Goal: Task Accomplishment & Management: Complete application form

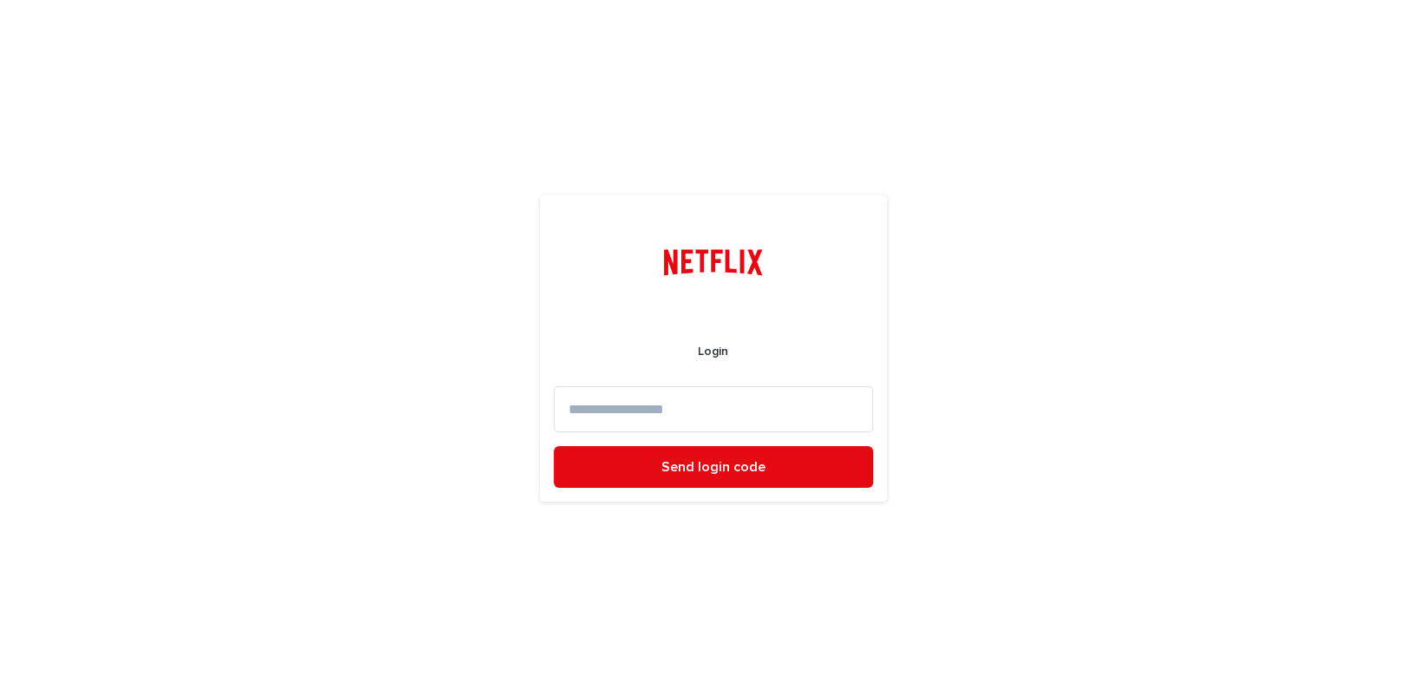
paste input "**********"
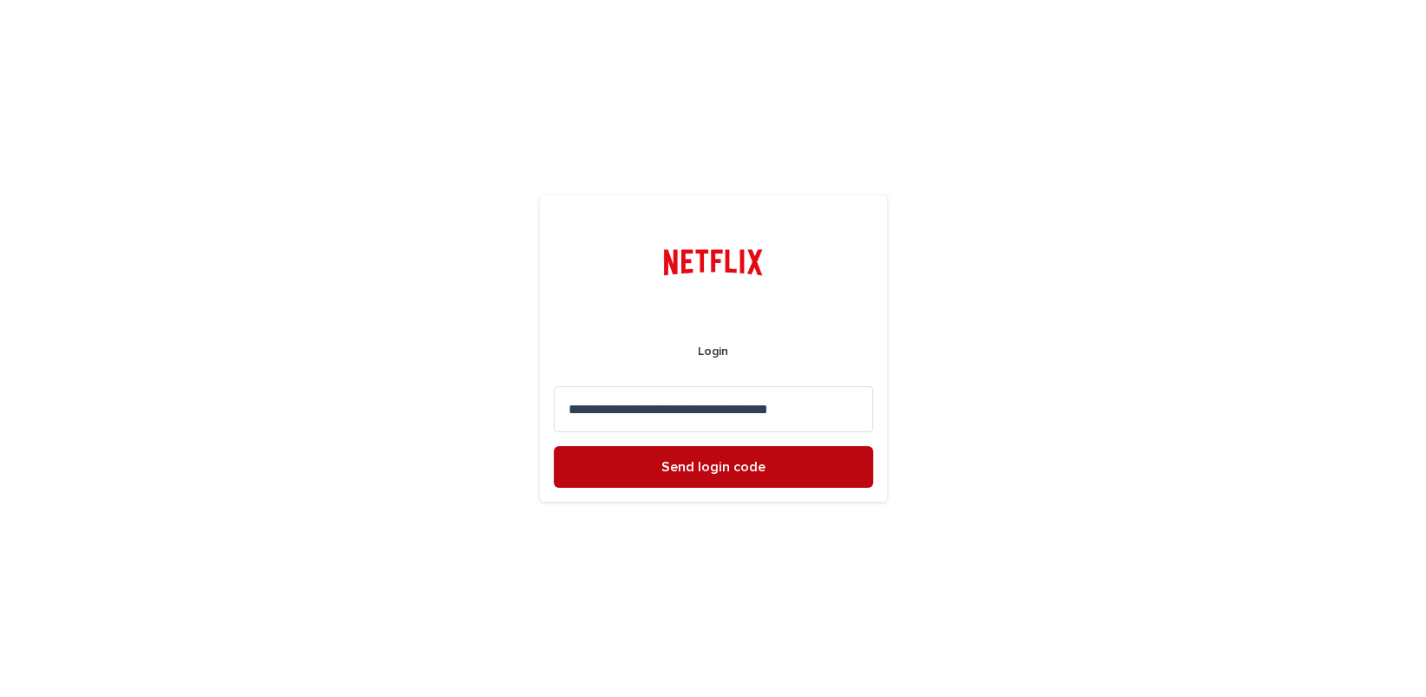
type input "**********"
click at [774, 458] on button "Send login code" at bounding box center [713, 467] width 319 height 42
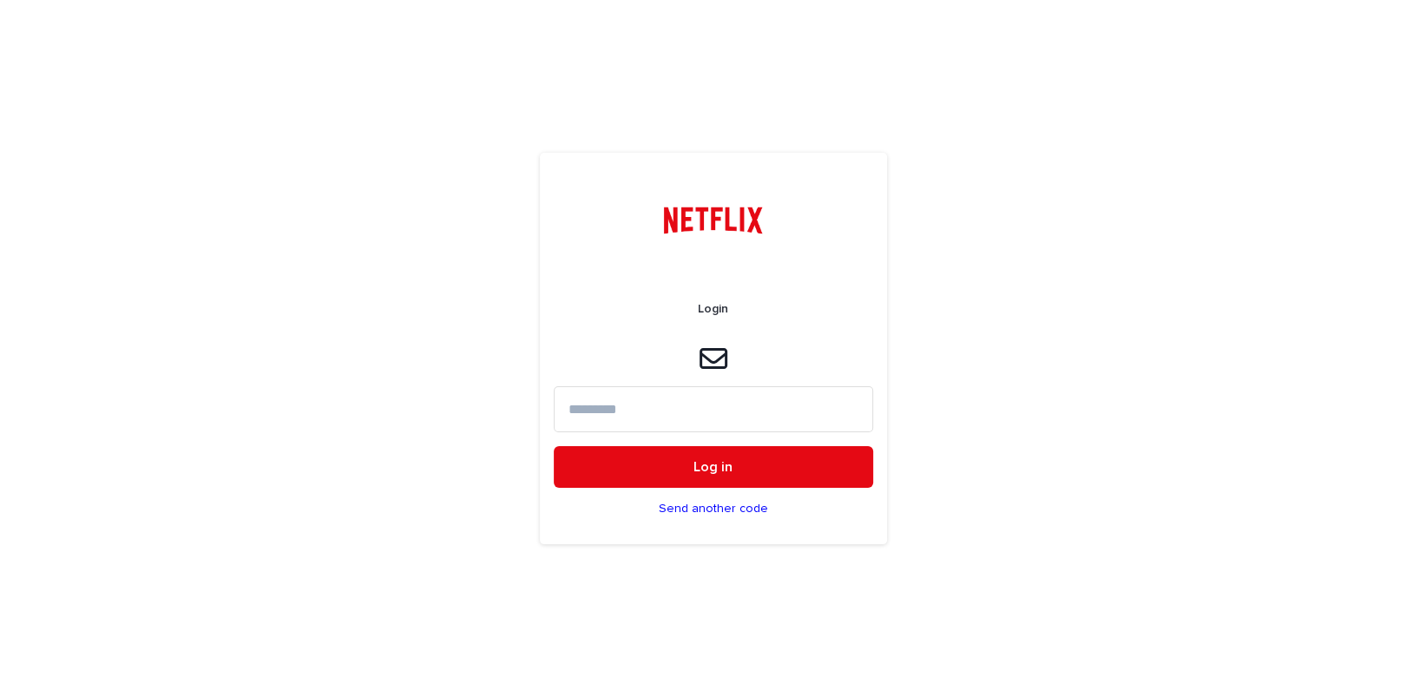
paste input "******"
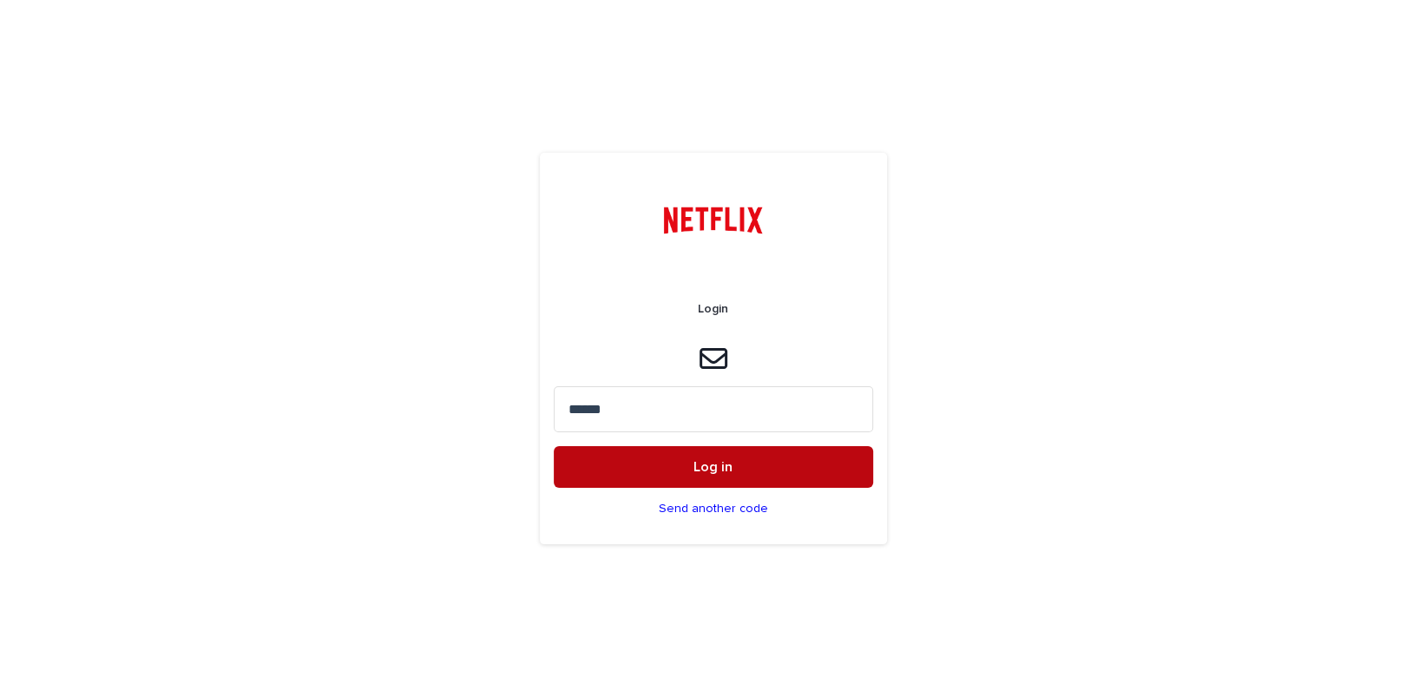
type input "******"
click at [712, 466] on span "Log in" at bounding box center [712, 467] width 39 height 14
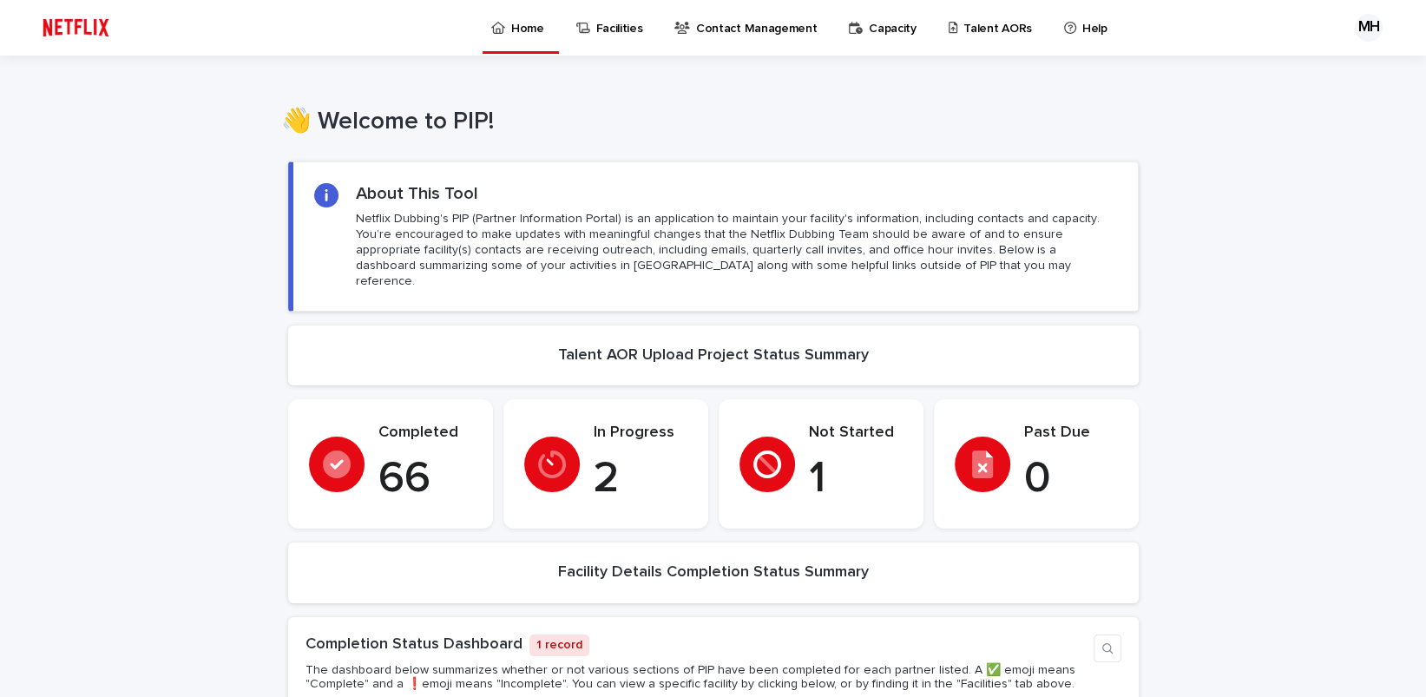
click at [947, 20] on div "Talent AORs" at bounding box center [993, 18] width 93 height 36
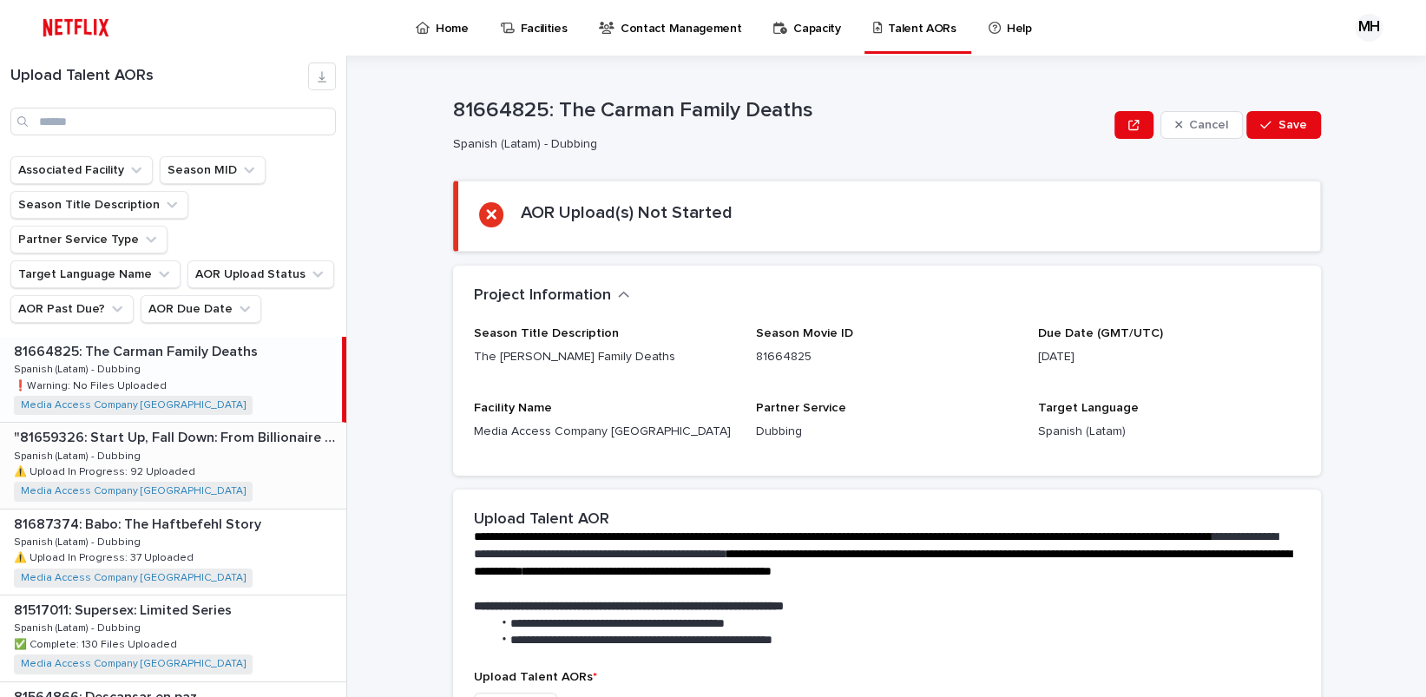
click at [205, 426] on p ""81659326: Start Up, Fall Down: From Billionaire to Convict: Limited Series"" at bounding box center [178, 436] width 329 height 20
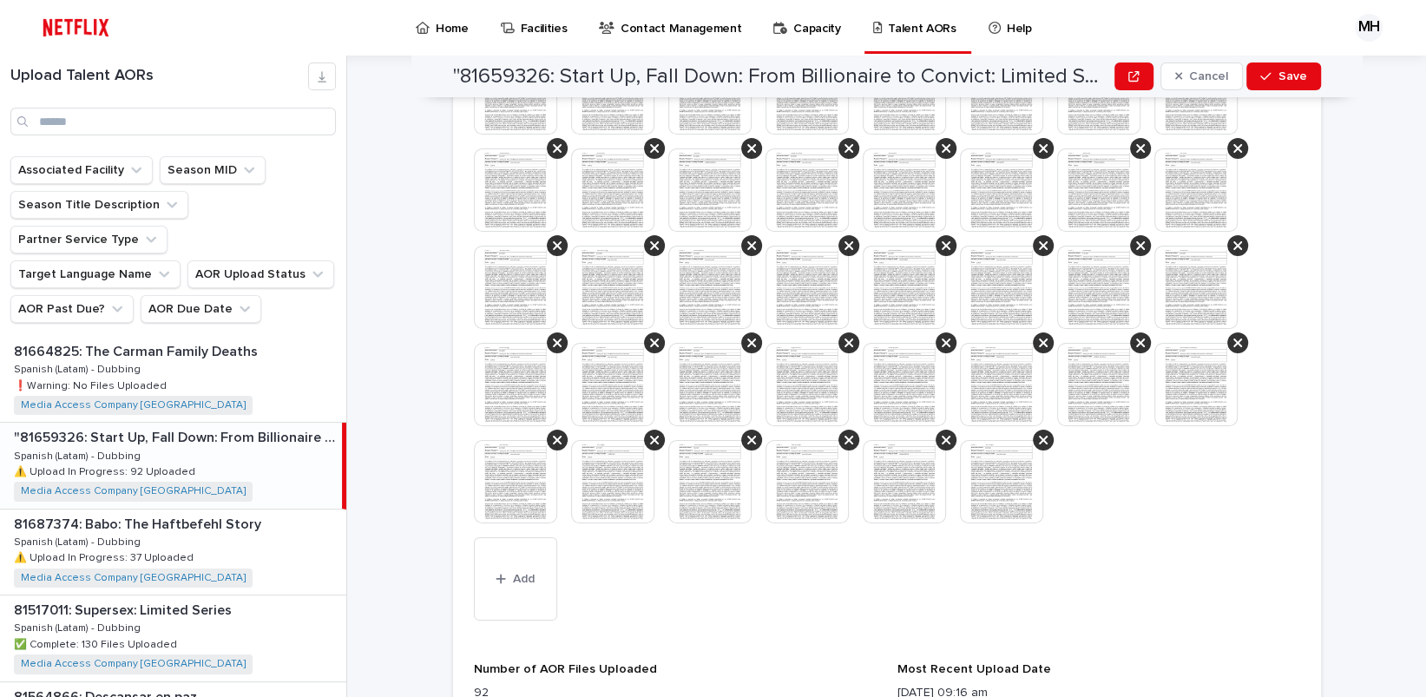
scroll to position [1099, 0]
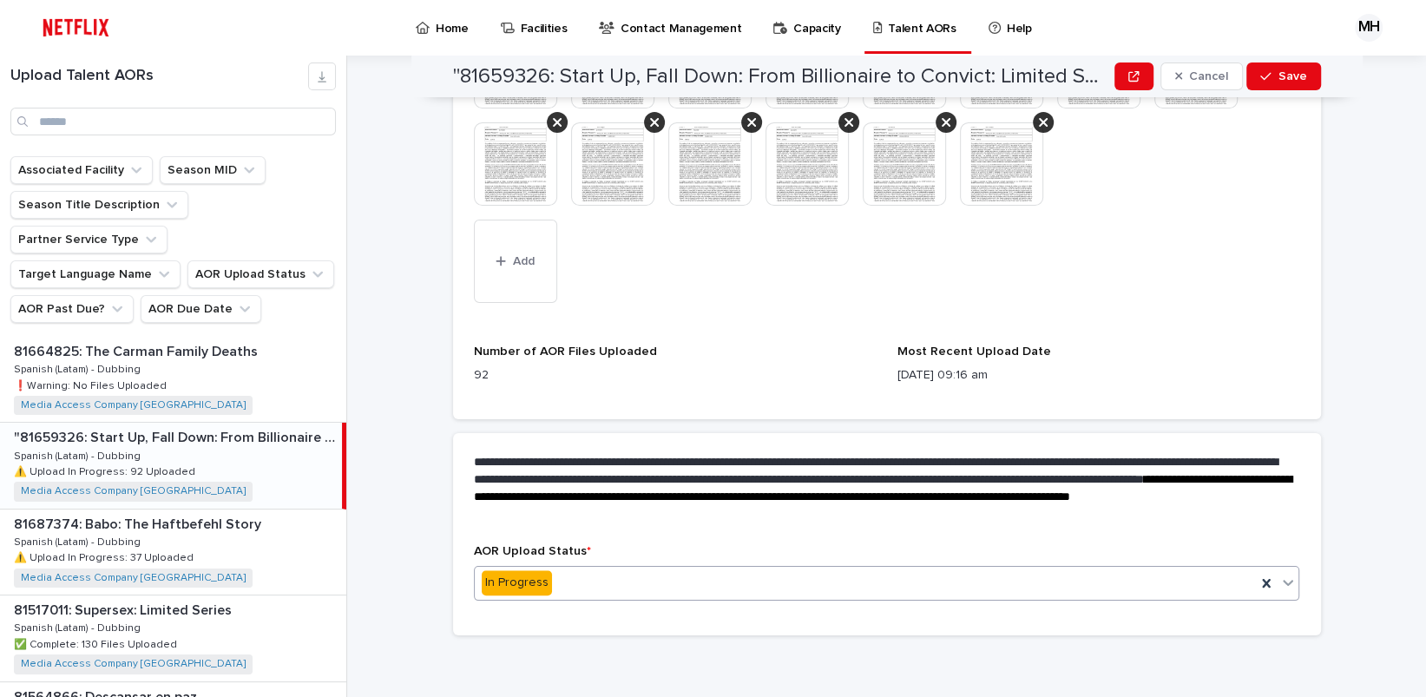
click at [1283, 587] on icon at bounding box center [1287, 582] width 17 height 17
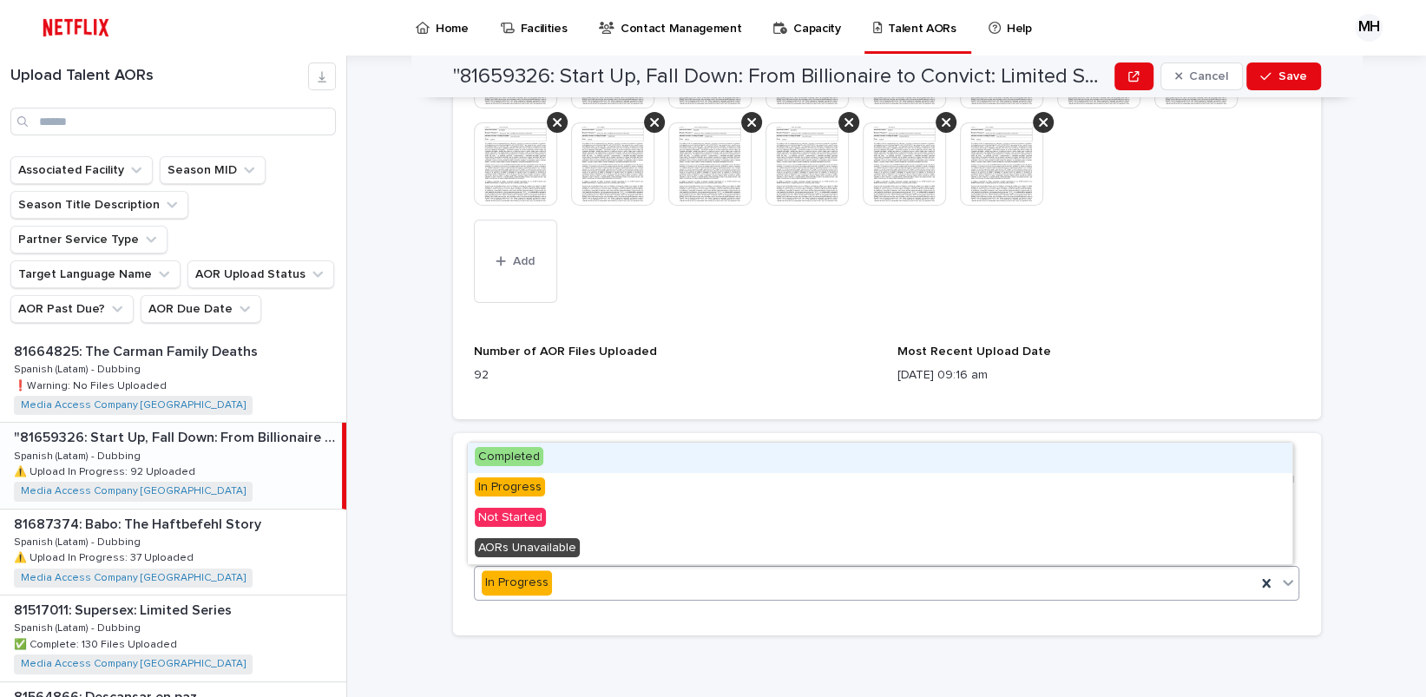
click at [714, 447] on div "Completed" at bounding box center [880, 458] width 824 height 30
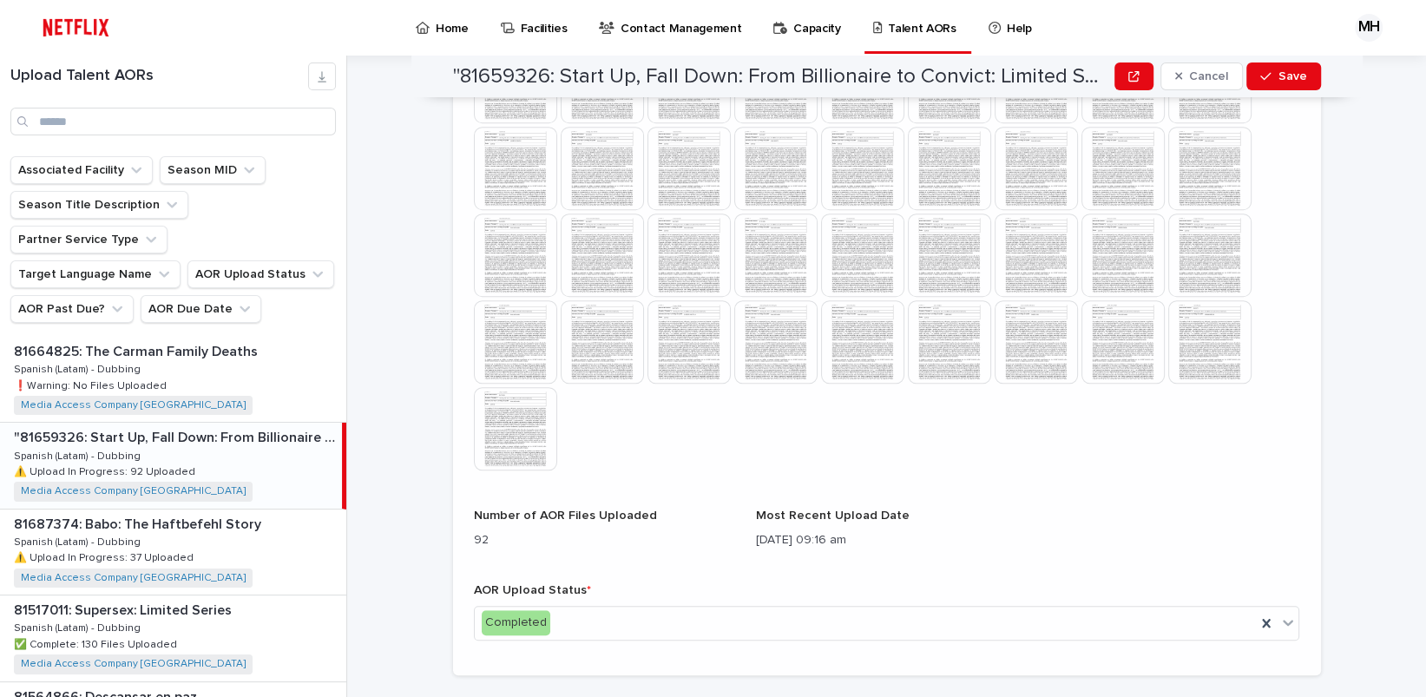
scroll to position [753, 0]
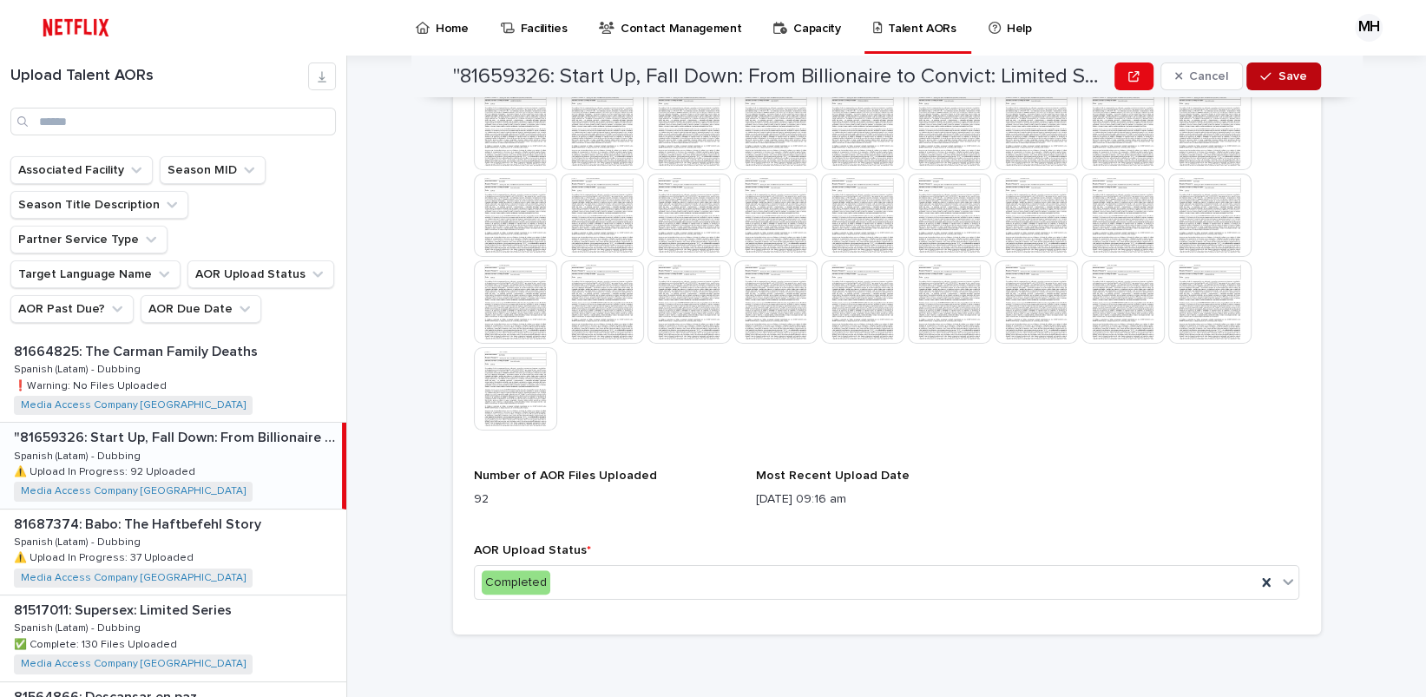
click at [1297, 75] on span "Save" at bounding box center [1292, 76] width 29 height 12
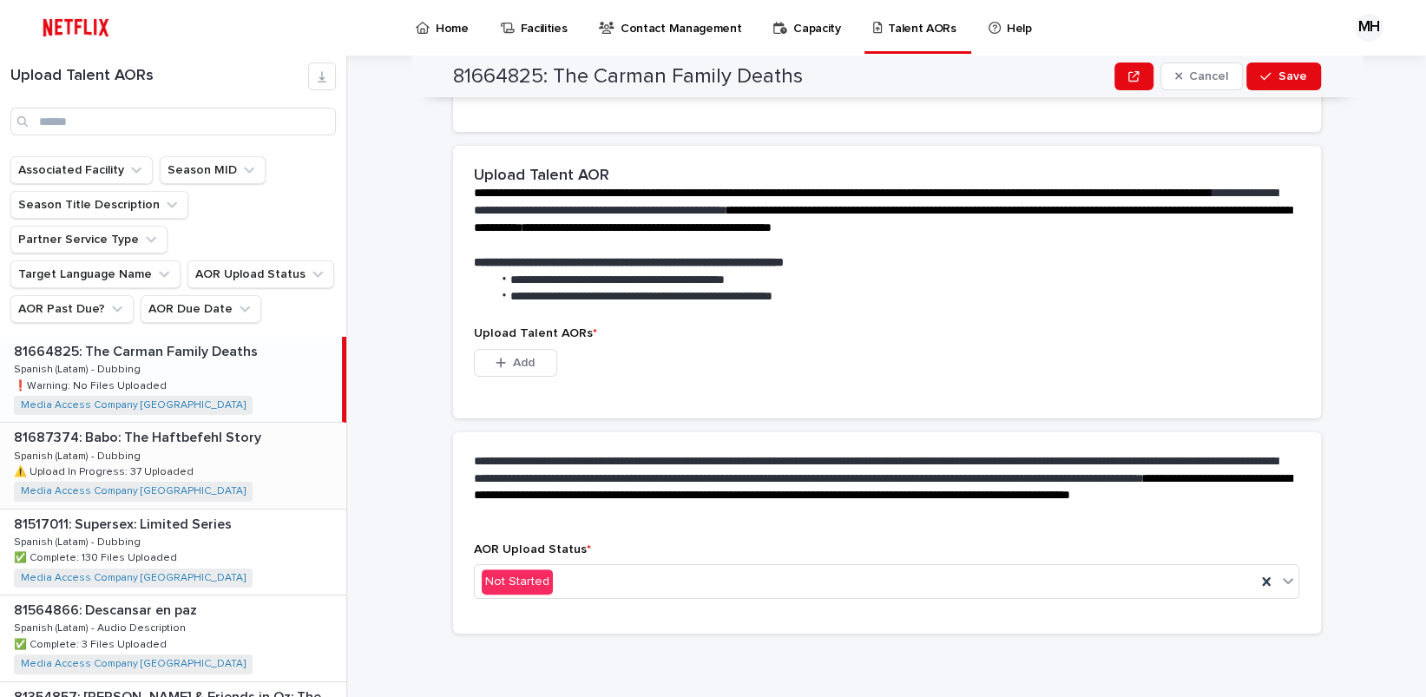
scroll to position [343, 0]
click at [210, 423] on div "81687374: Babo: The Haftbefehl Story 81687374: [PERSON_NAME]: The Haftbefehl St…" at bounding box center [173, 465] width 346 height 85
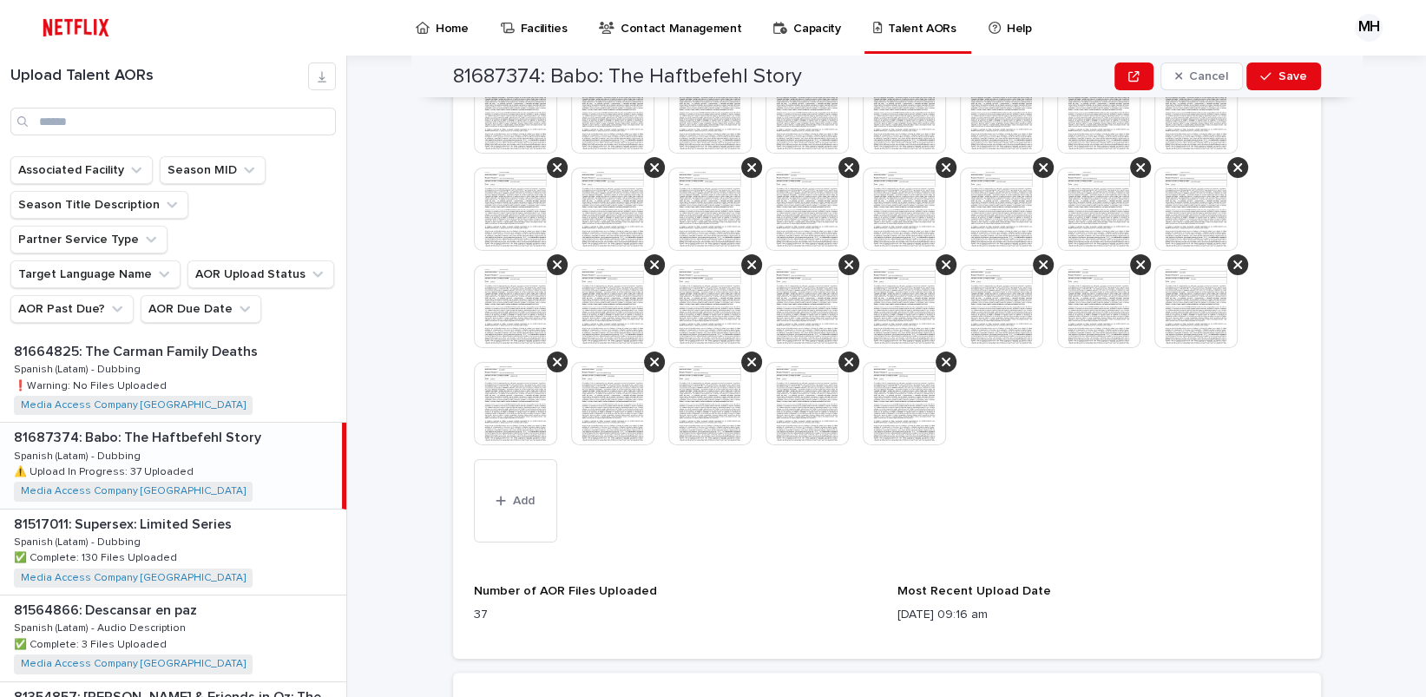
scroll to position [974, 0]
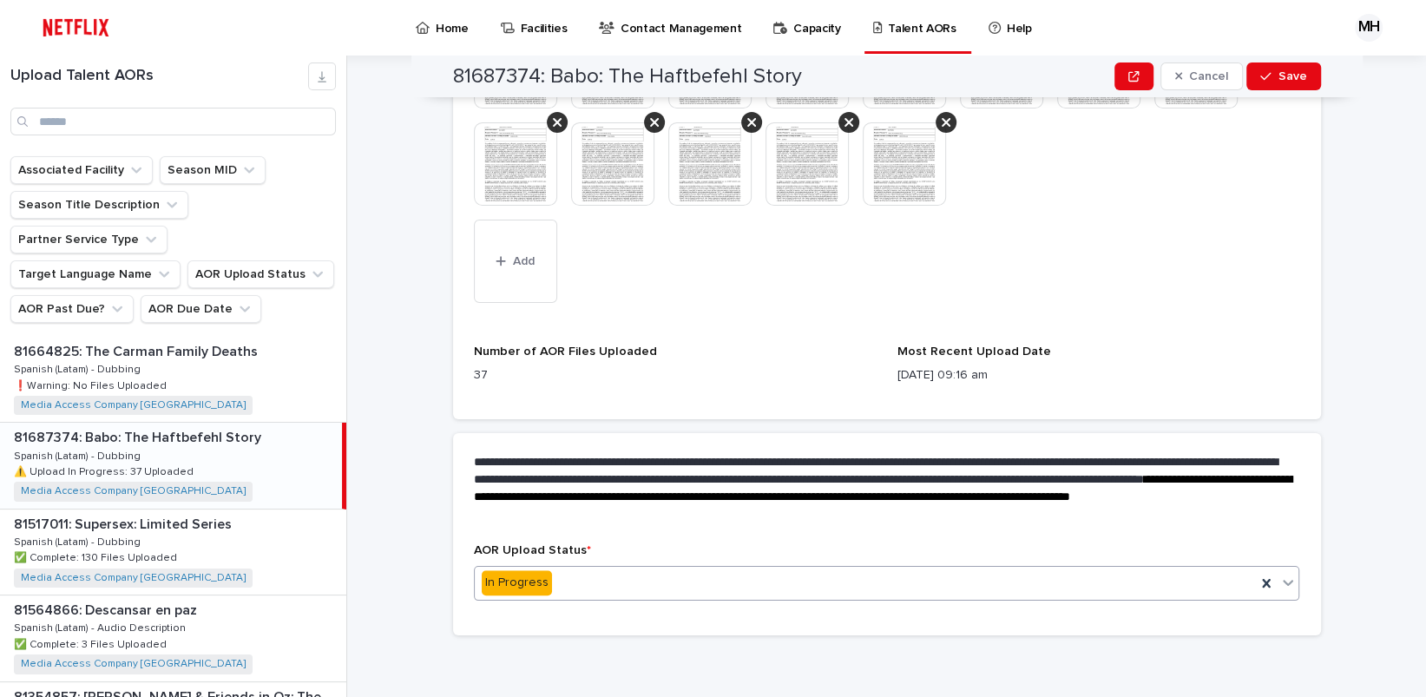
click at [1284, 582] on icon at bounding box center [1287, 582] width 17 height 17
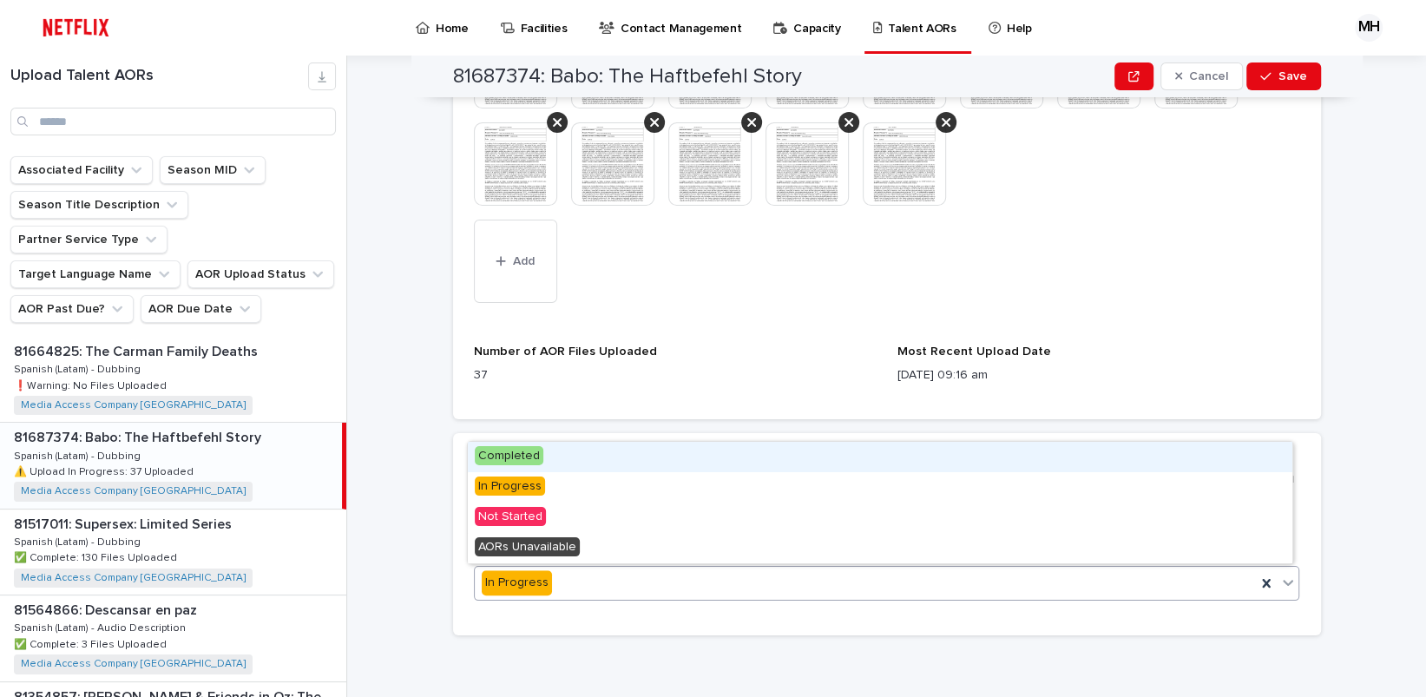
drag, startPoint x: 710, startPoint y: 476, endPoint x: 699, endPoint y: 464, distance: 16.0
click at [699, 464] on div "Completed" at bounding box center [880, 457] width 824 height 30
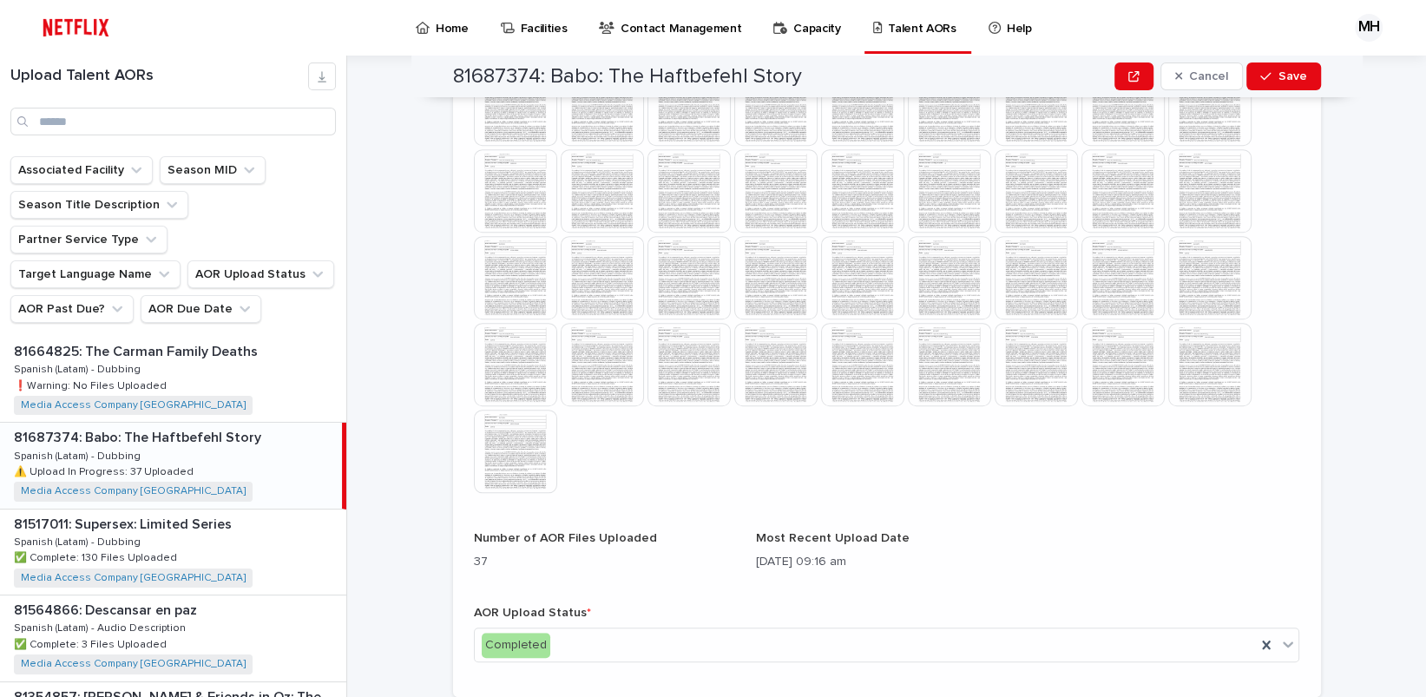
scroll to position [639, 0]
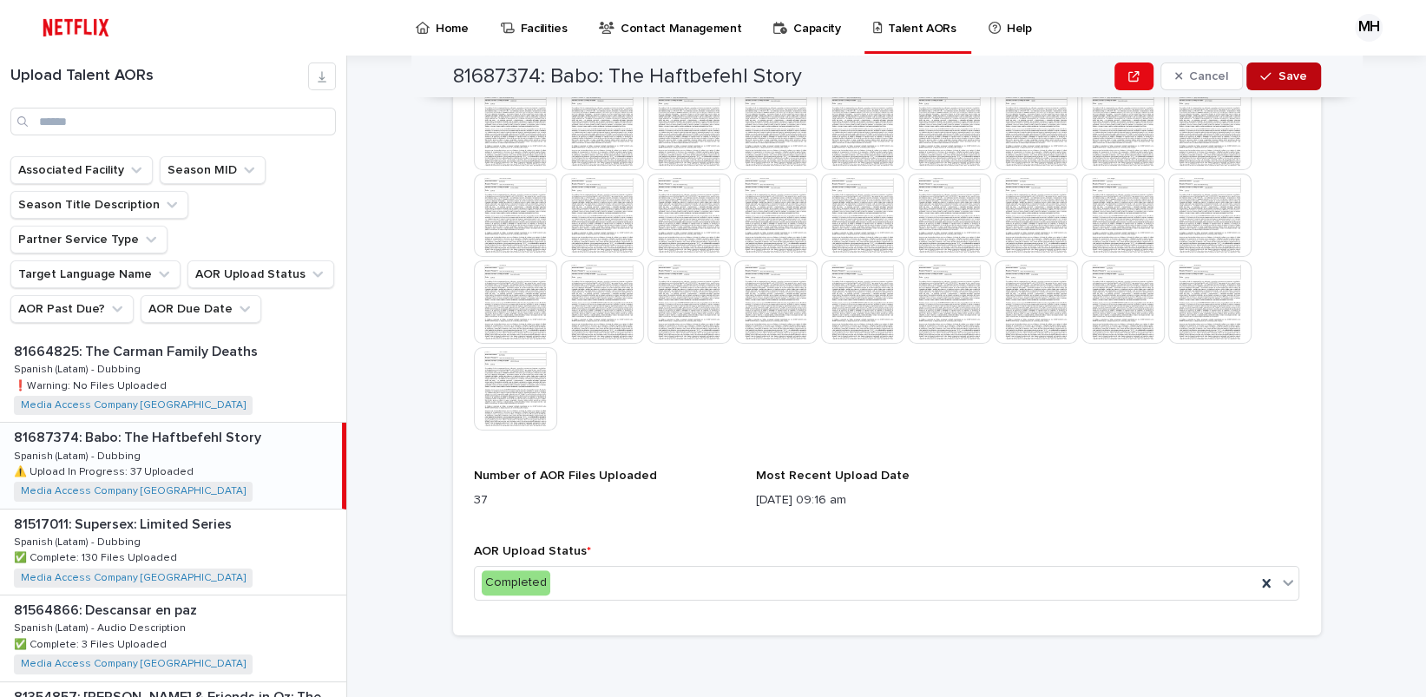
click at [1284, 77] on span "Save" at bounding box center [1292, 76] width 29 height 12
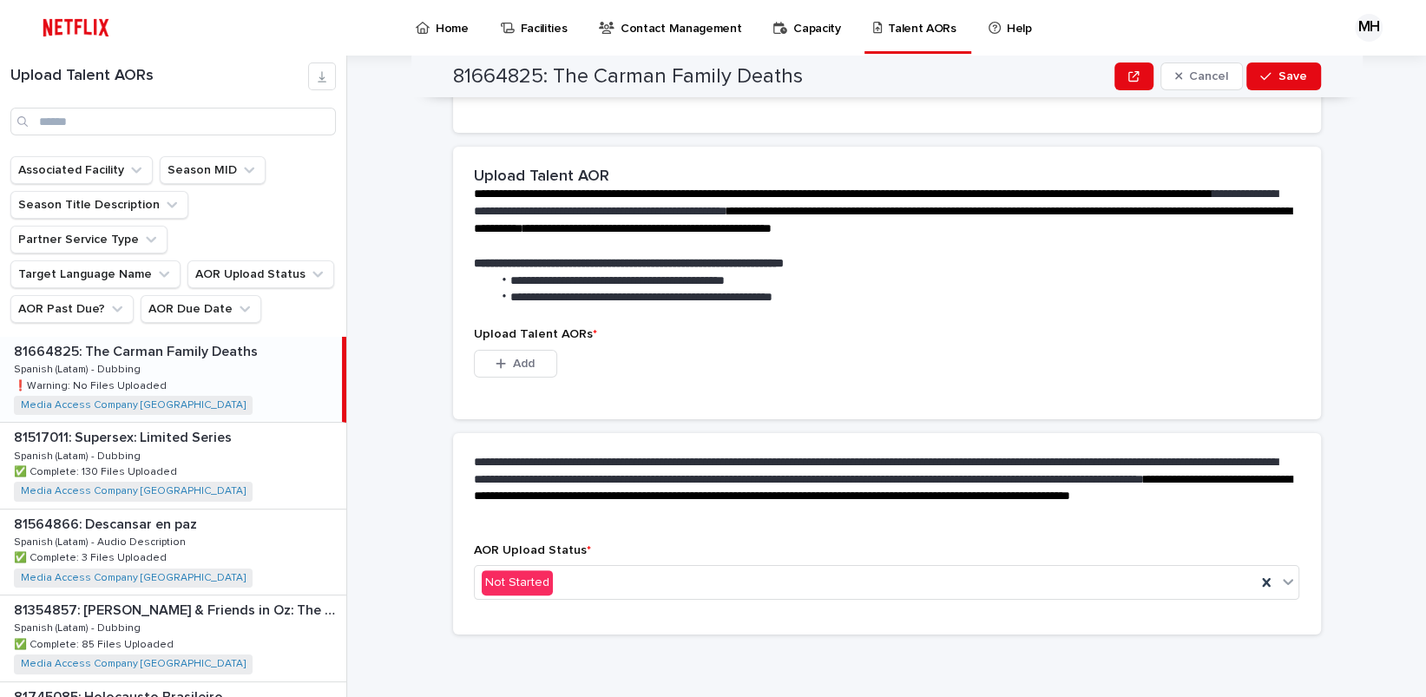
scroll to position [0, 0]
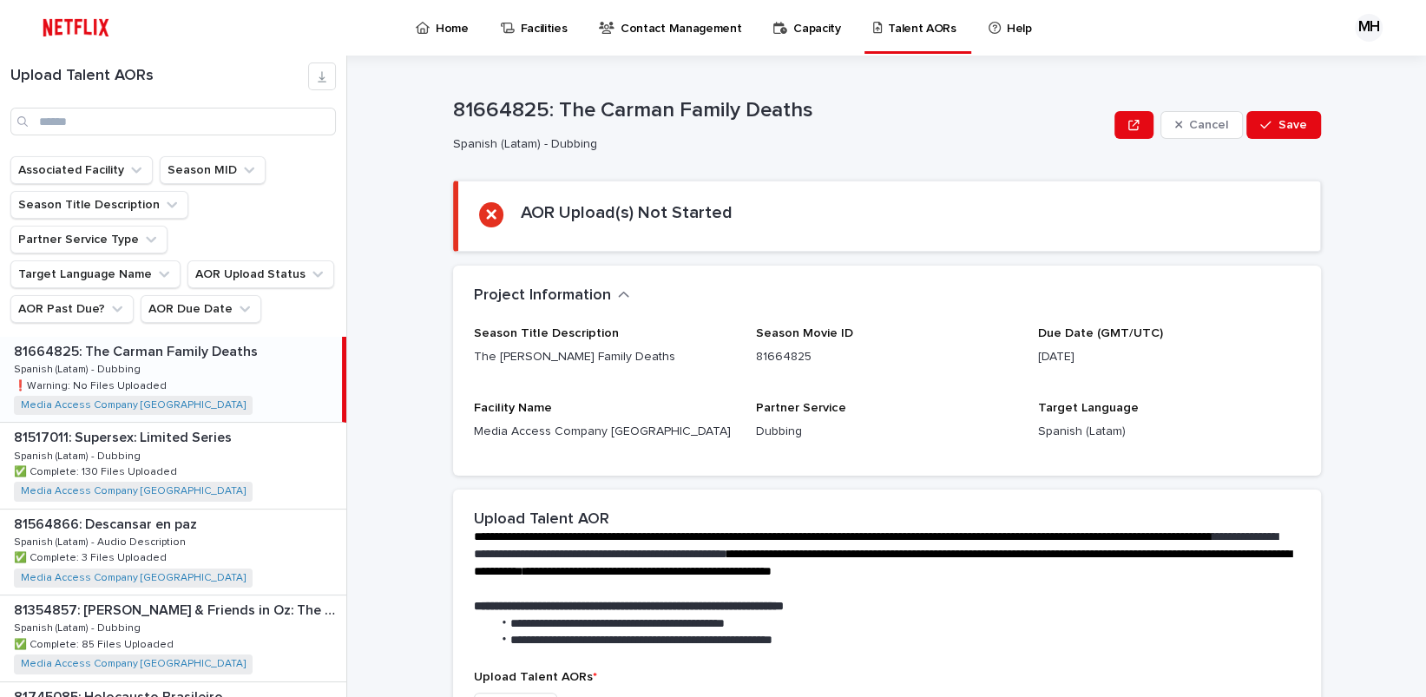
click at [449, 26] on p "Home" at bounding box center [452, 18] width 33 height 36
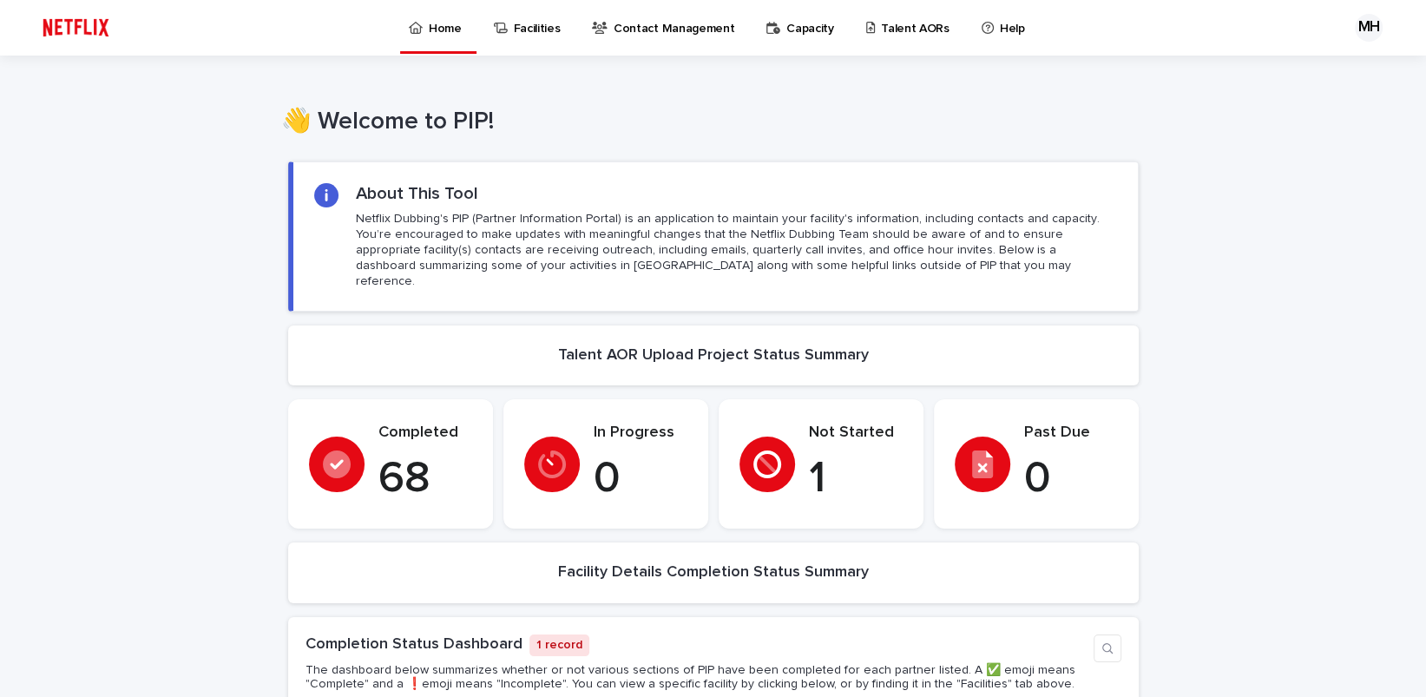
click at [885, 30] on p "Talent AORs" at bounding box center [915, 18] width 69 height 36
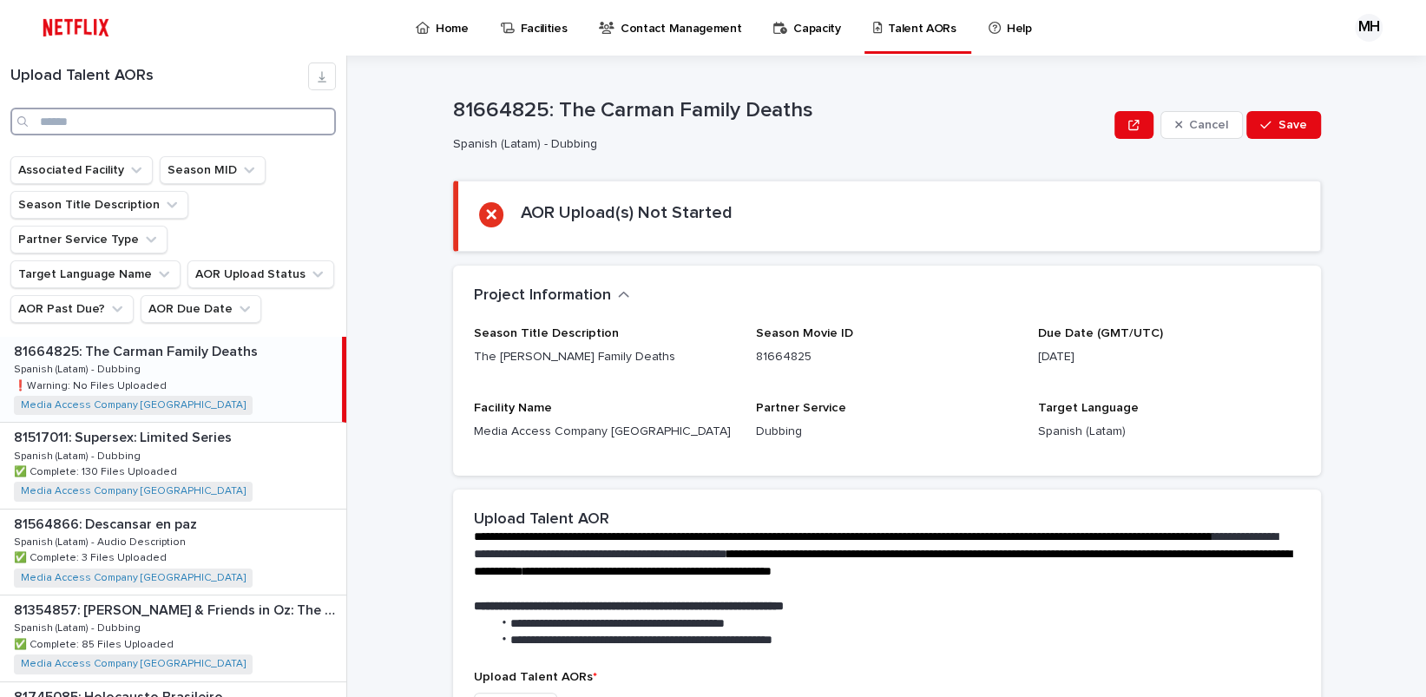
click at [82, 119] on input "Search" at bounding box center [172, 122] width 325 height 28
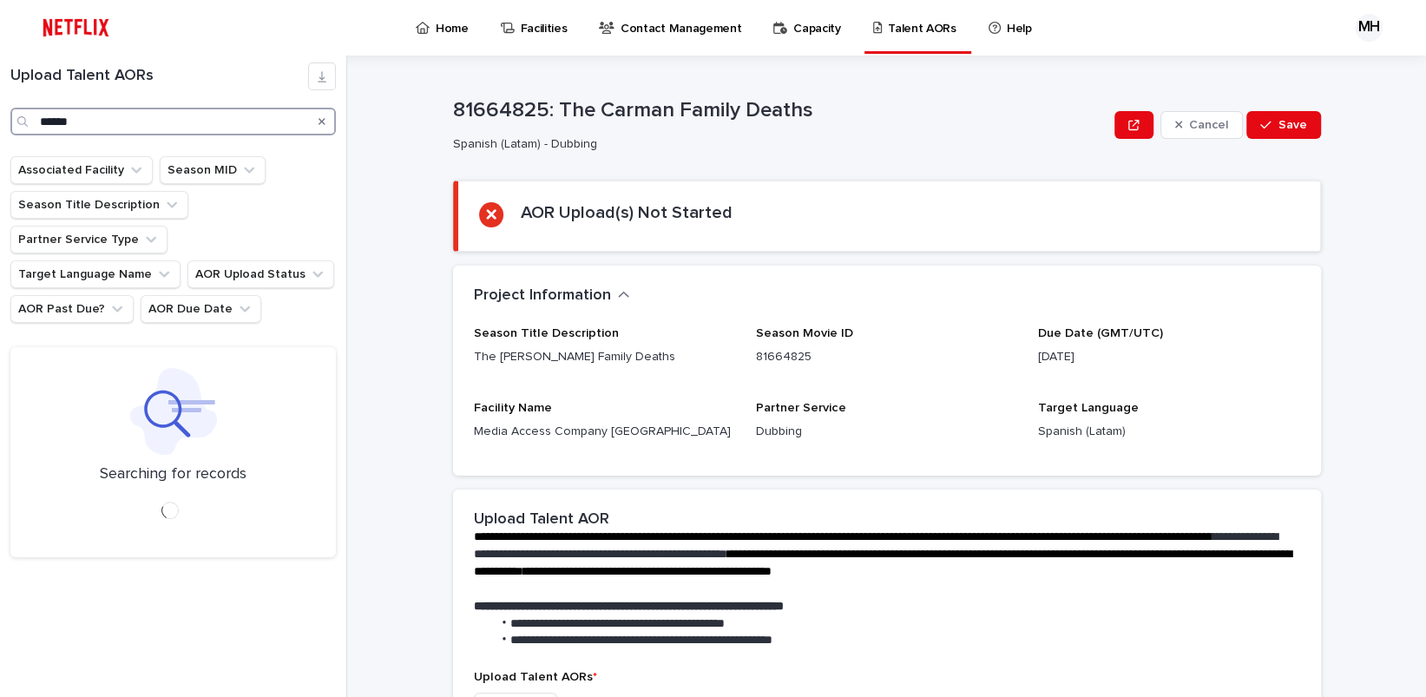
type input "******"
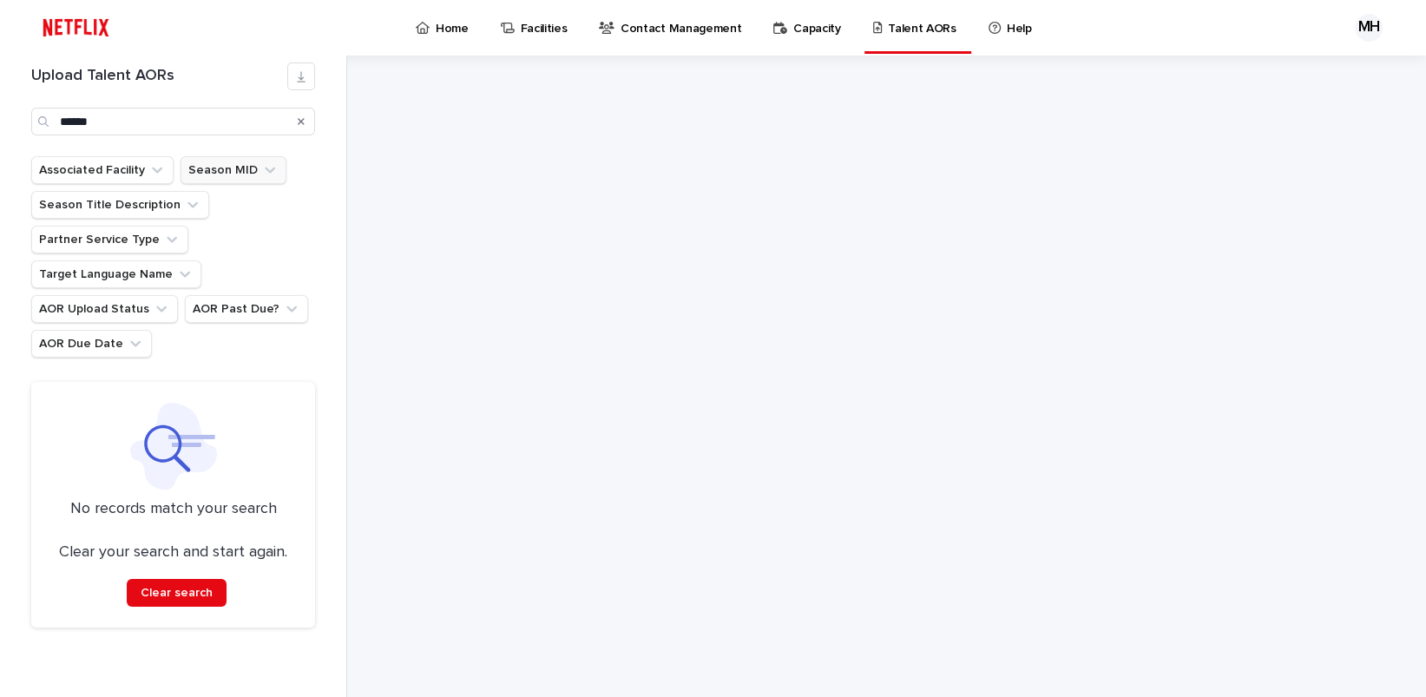
click at [270, 173] on button "Season MID" at bounding box center [233, 170] width 106 height 28
click at [310, 357] on ul "Associated Facility Season MID contains Season Title Description Partner Servic…" at bounding box center [173, 257] width 291 height 208
click at [888, 32] on p "Talent AORs" at bounding box center [922, 18] width 69 height 36
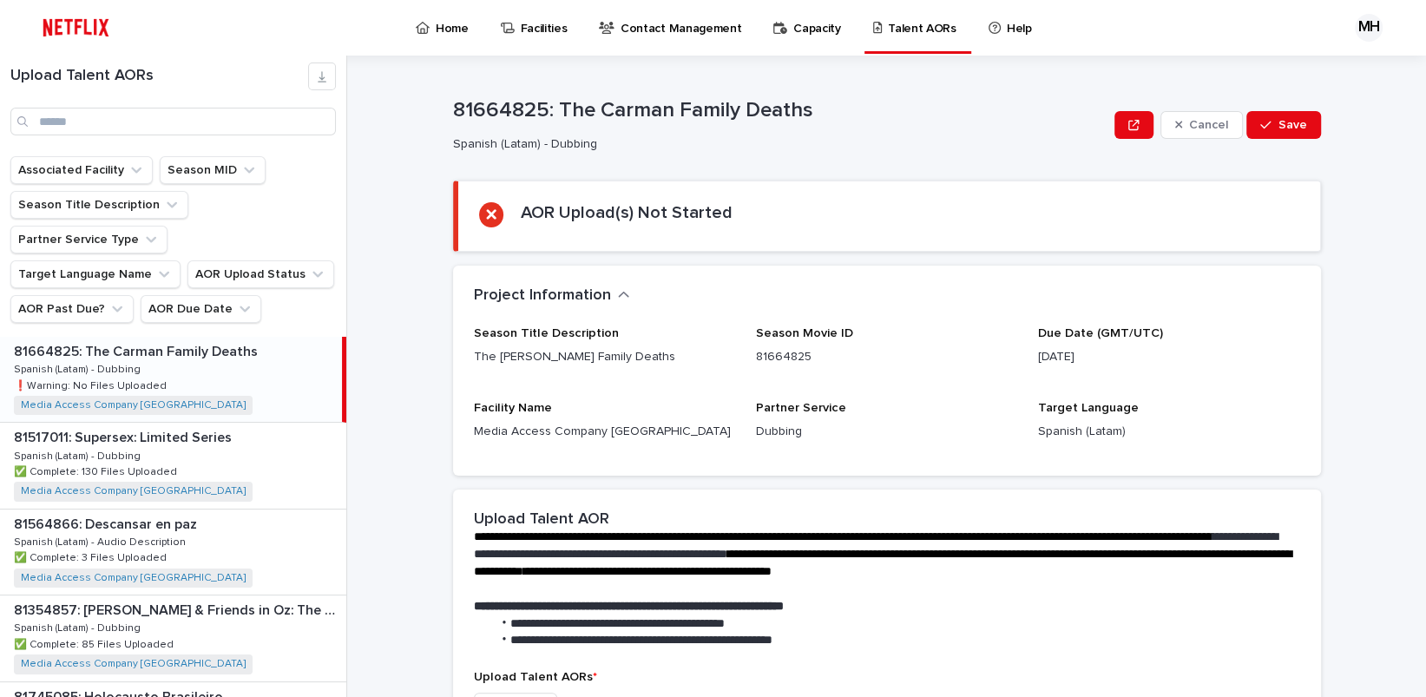
click at [204, 337] on div "81664825: The [PERSON_NAME] Family Deaths 81664825: The [PERSON_NAME] Family De…" at bounding box center [171, 379] width 342 height 85
click at [434, 21] on div "Home" at bounding box center [445, 18] width 62 height 36
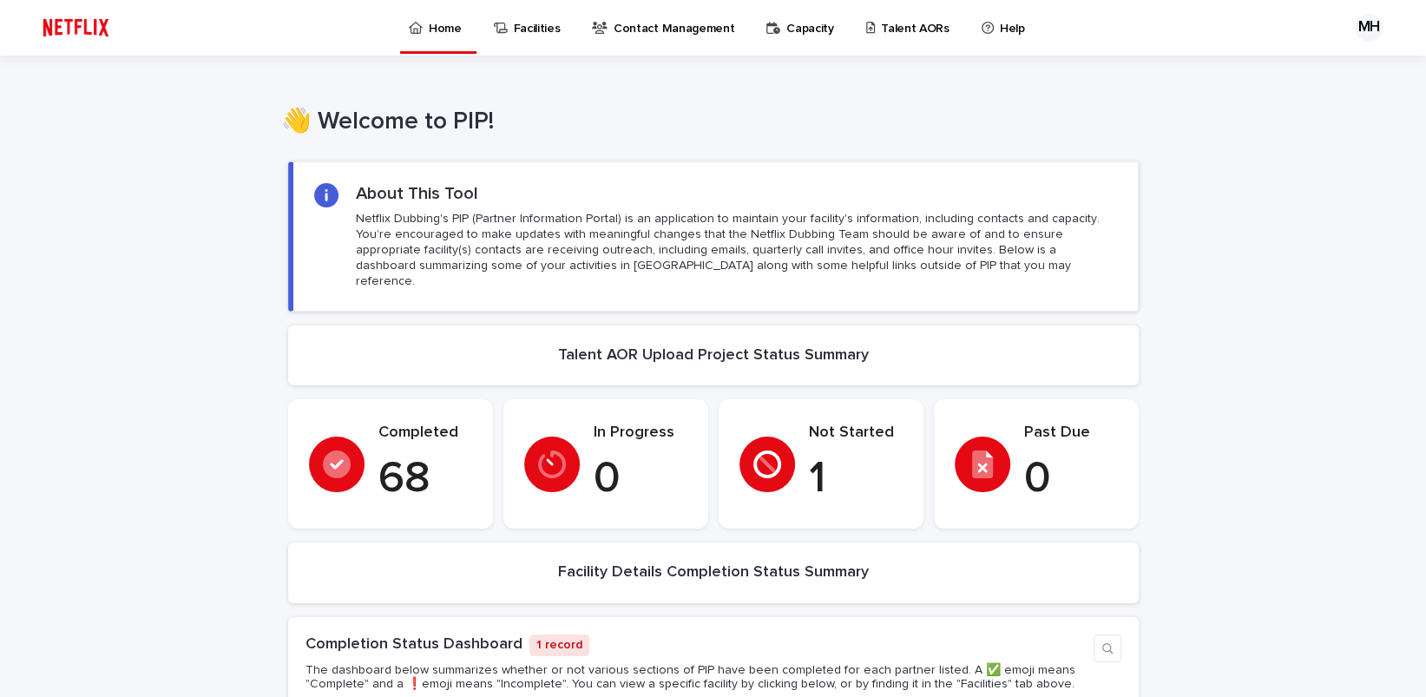
click at [901, 28] on p "Talent AORs" at bounding box center [915, 18] width 69 height 36
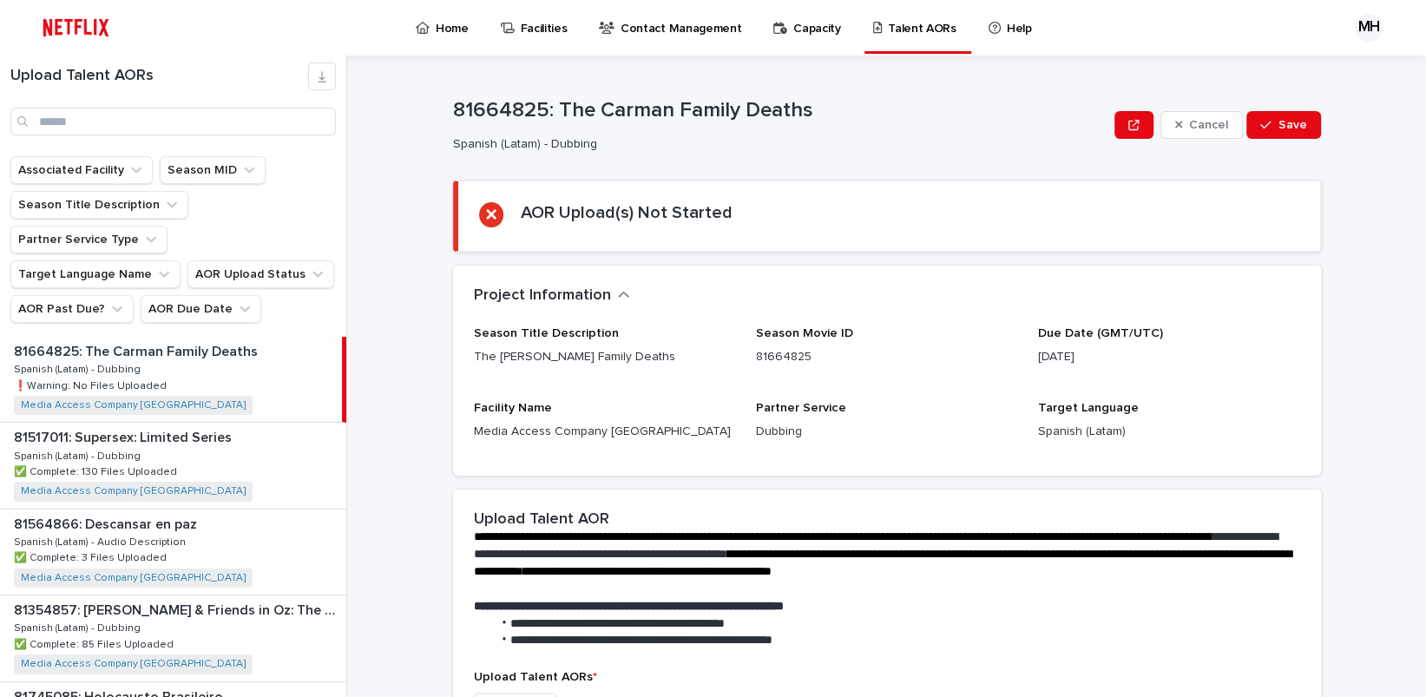
click at [202, 337] on div "81664825: The [PERSON_NAME] Family Deaths 81664825: The [PERSON_NAME] Family De…" at bounding box center [171, 379] width 342 height 85
click at [153, 127] on input "Search" at bounding box center [172, 122] width 325 height 28
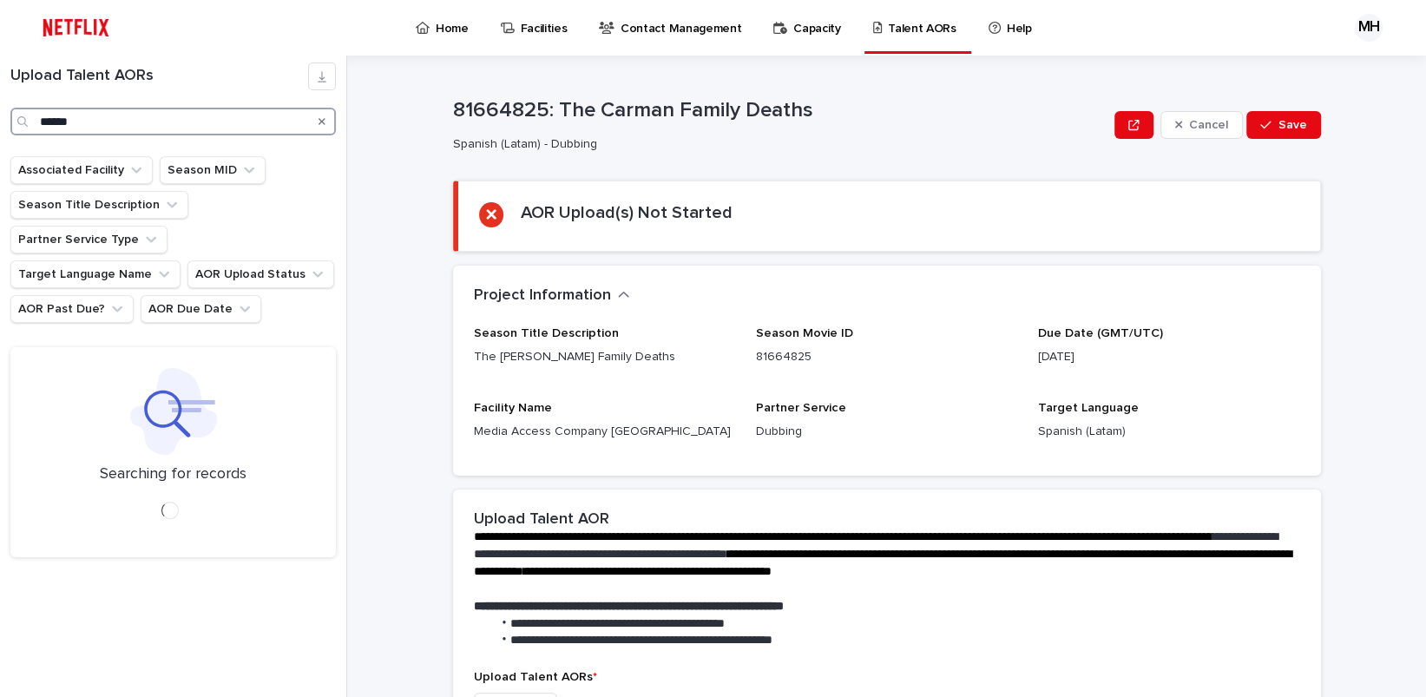
type input "******"
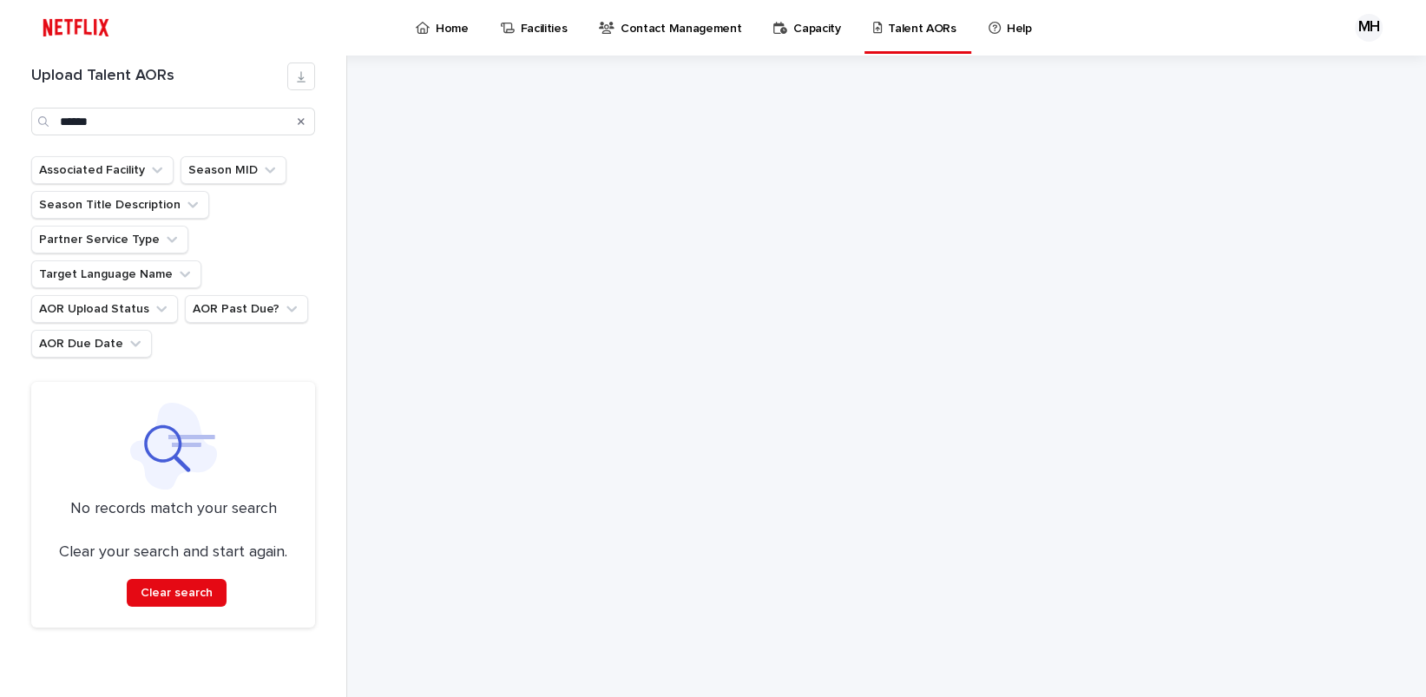
click at [461, 31] on p "Home" at bounding box center [452, 18] width 33 height 36
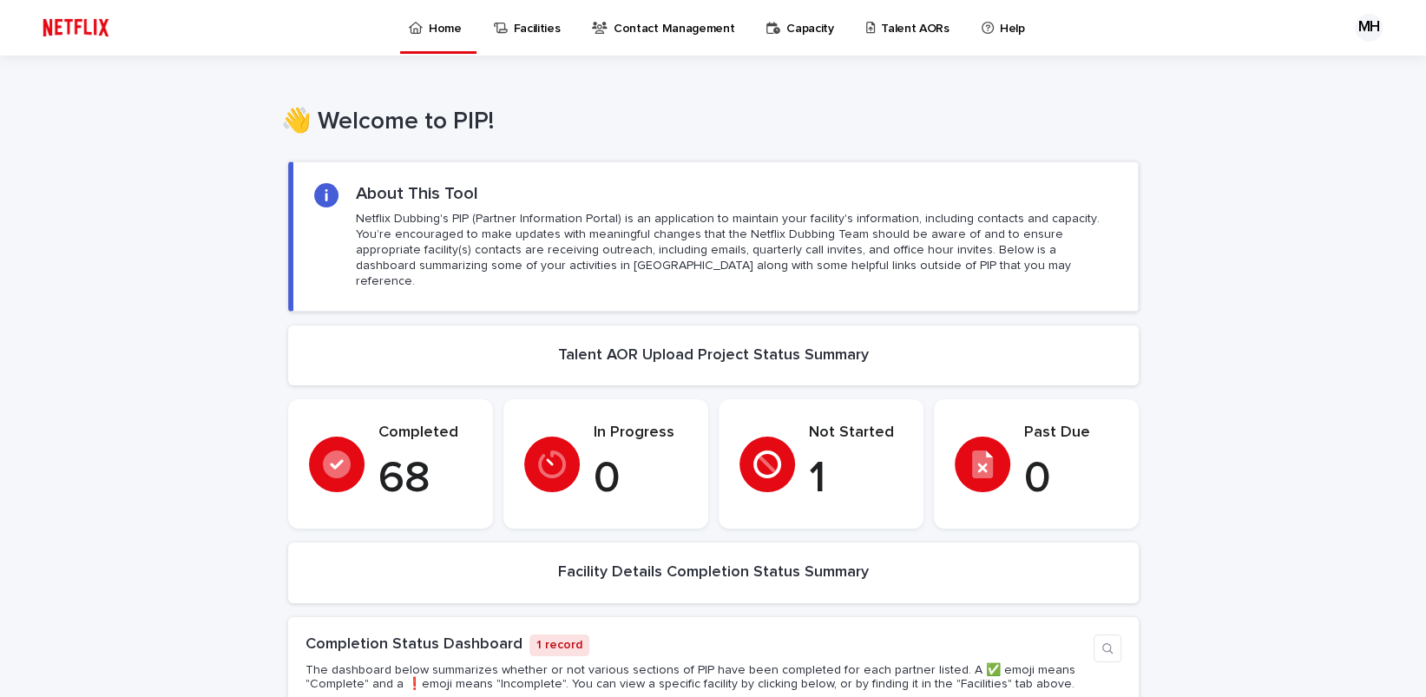
click at [907, 30] on p "Talent AORs" at bounding box center [915, 18] width 69 height 36
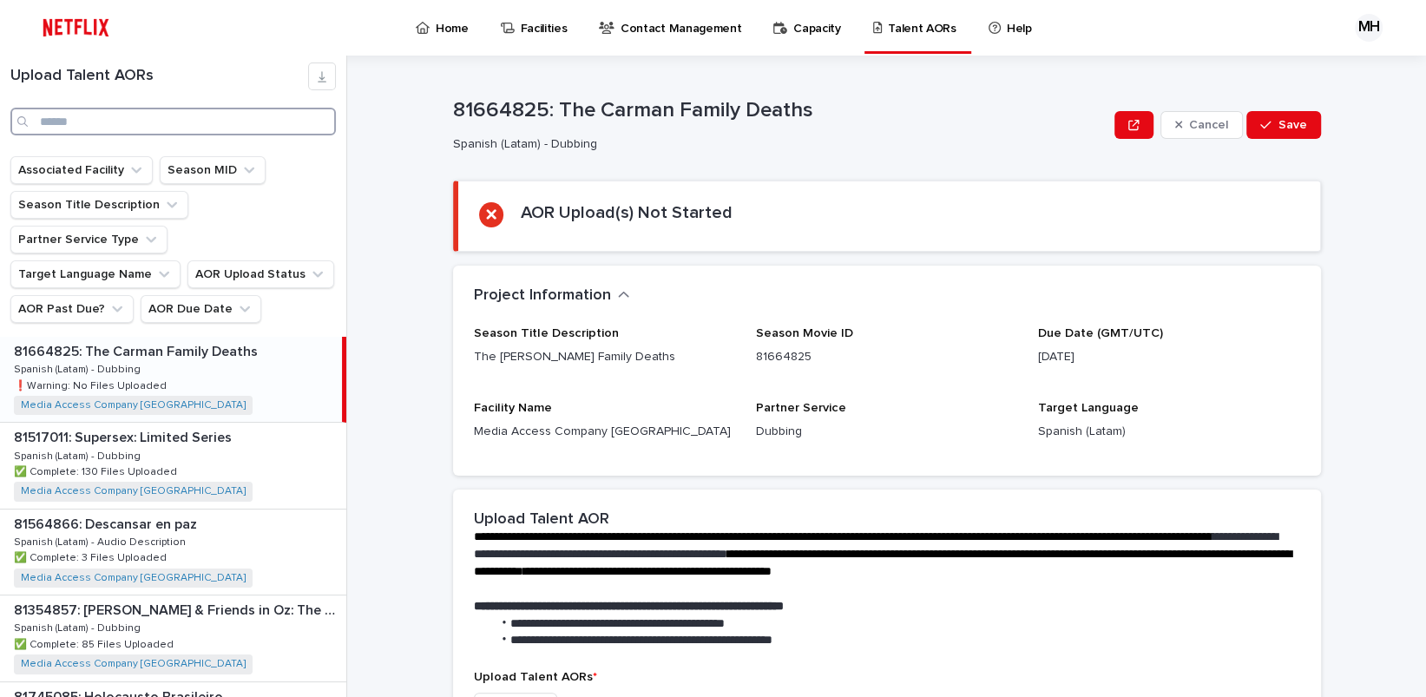
click at [107, 124] on input "Search" at bounding box center [172, 122] width 325 height 28
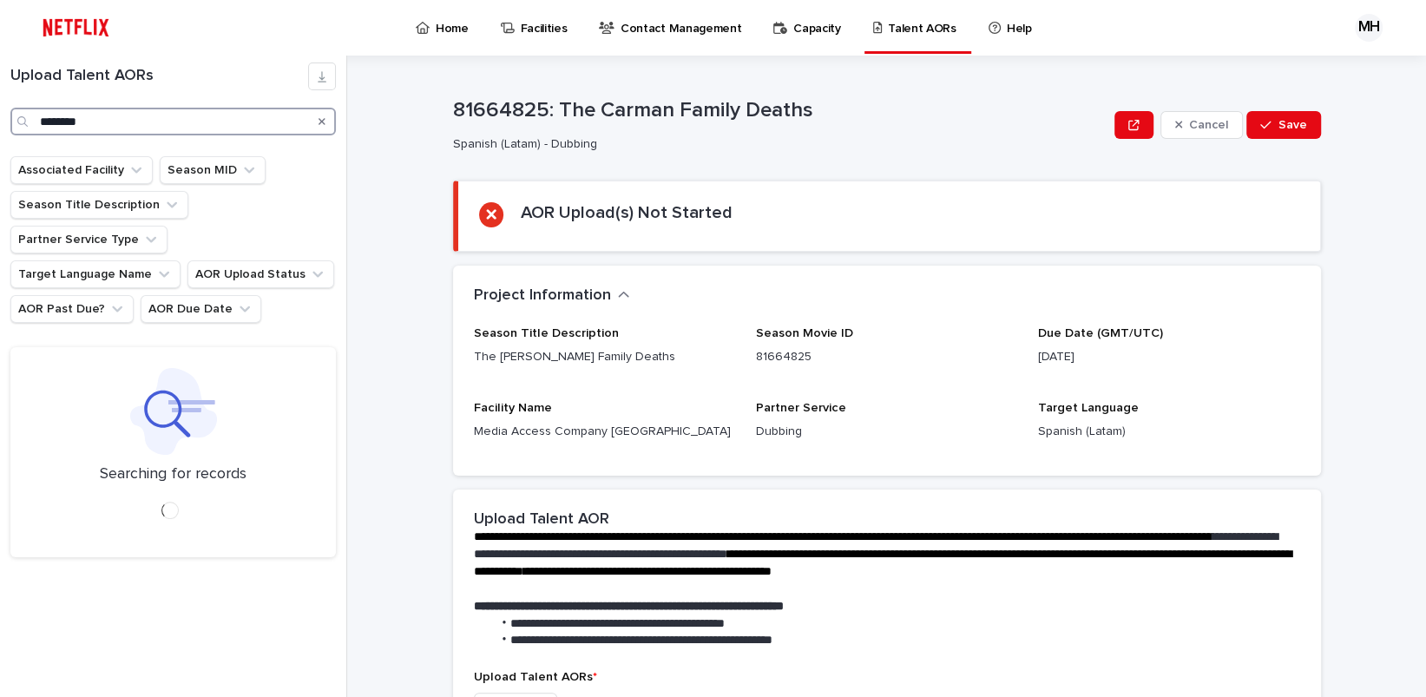
type input "********"
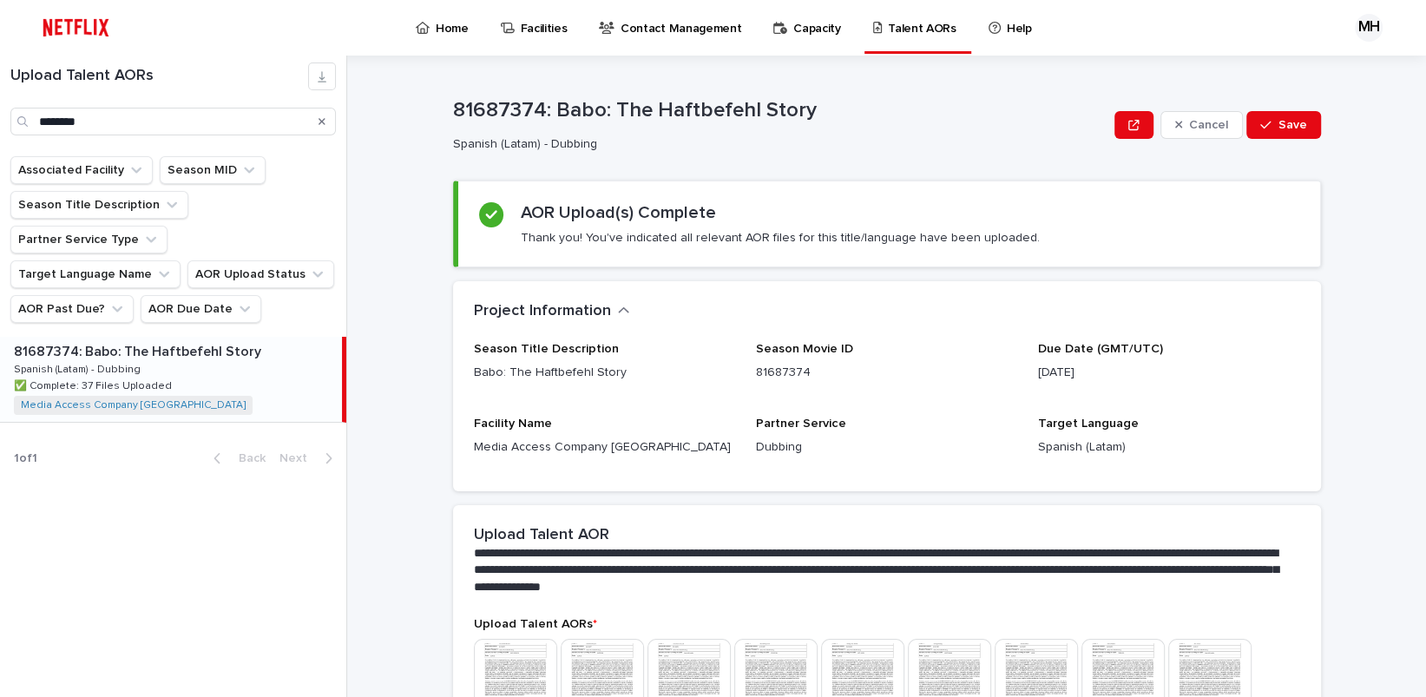
click at [252, 347] on div "81687374: Babo: The Haftbefehl Story 81687374: [PERSON_NAME]: The Haftbefehl St…" at bounding box center [171, 379] width 342 height 85
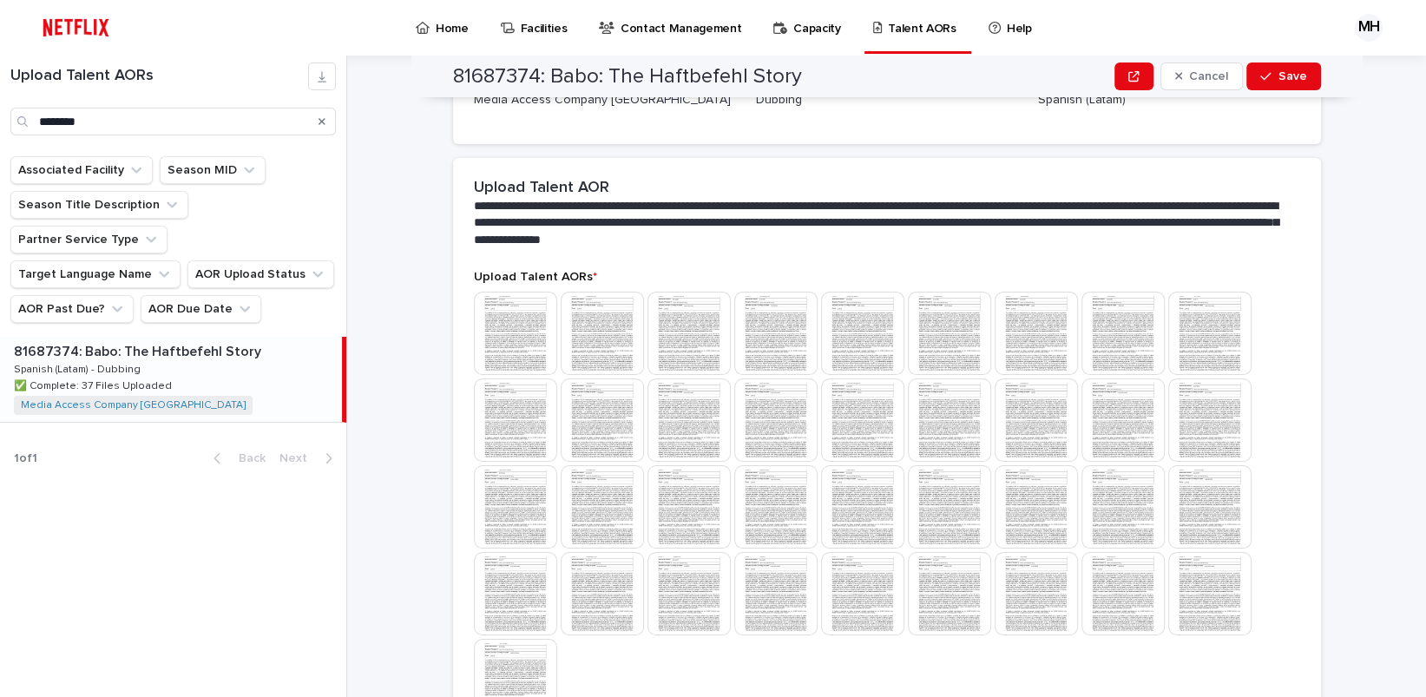
scroll to position [639, 0]
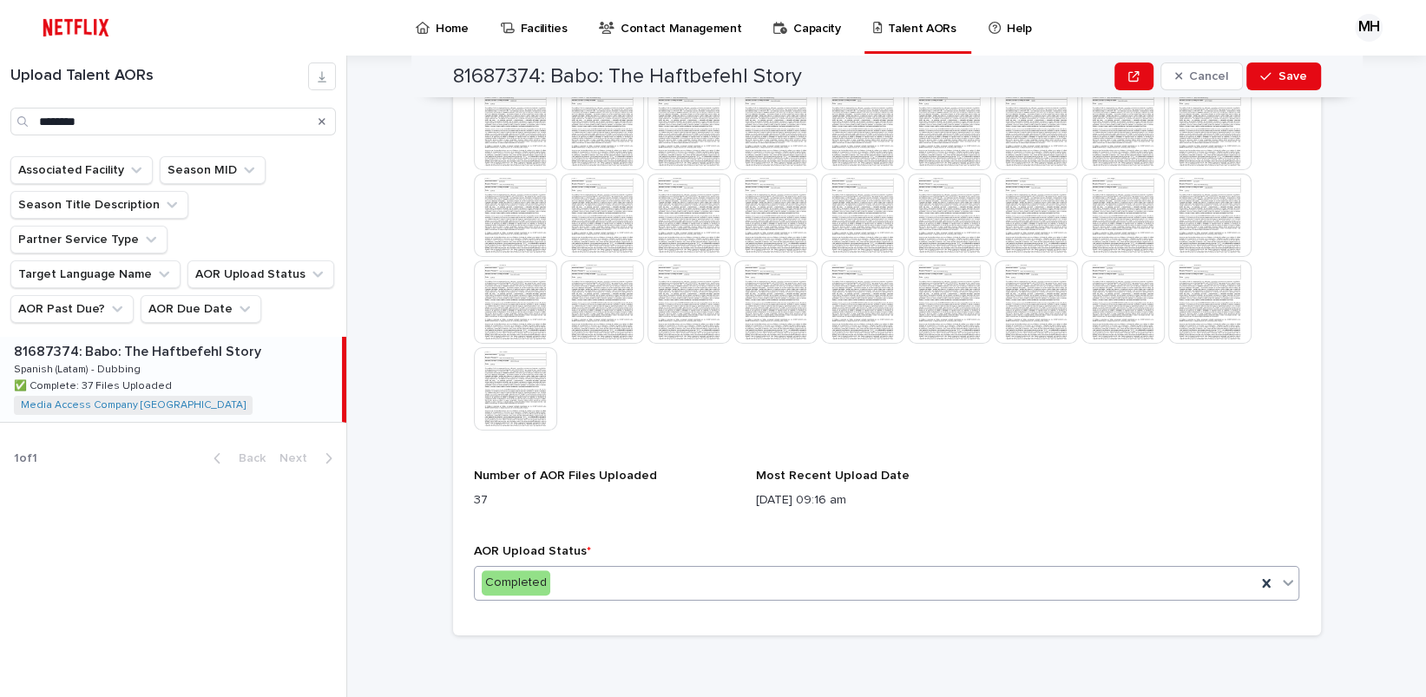
click at [1279, 583] on icon at bounding box center [1287, 582] width 17 height 17
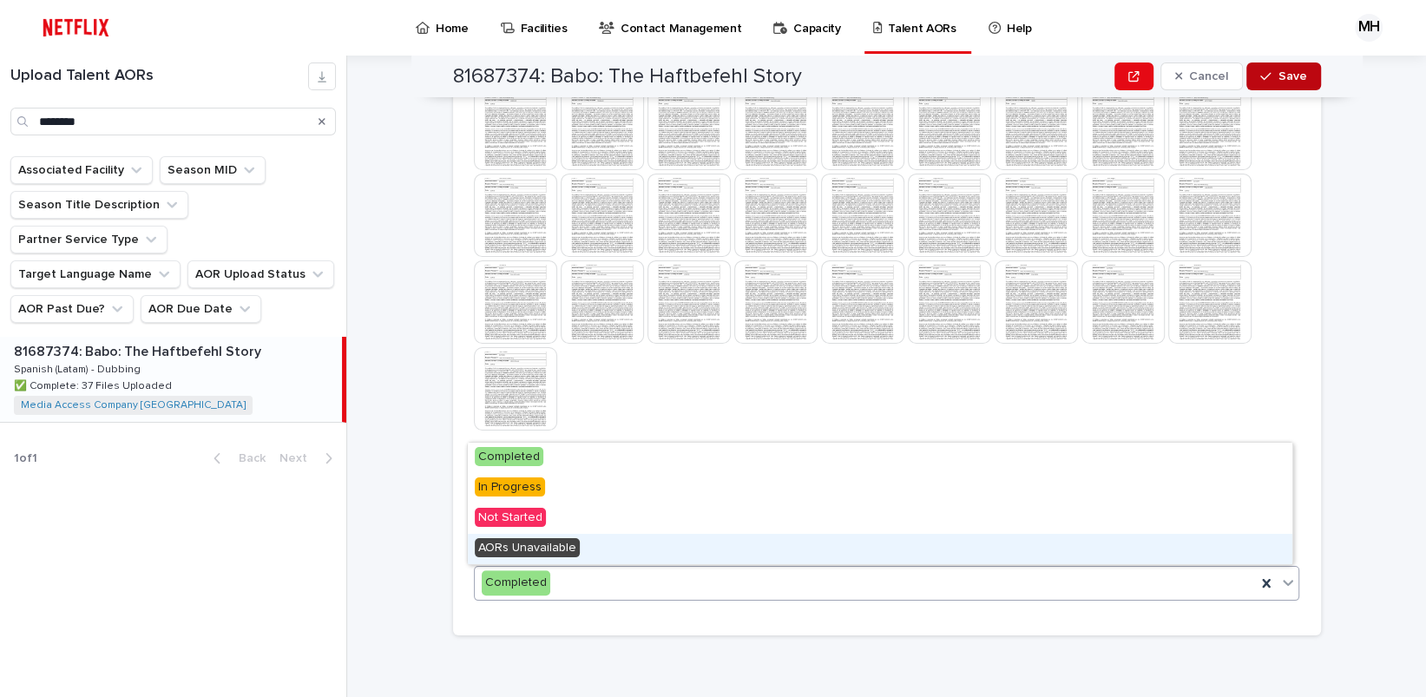
click at [1284, 81] on span "Save" at bounding box center [1292, 76] width 29 height 12
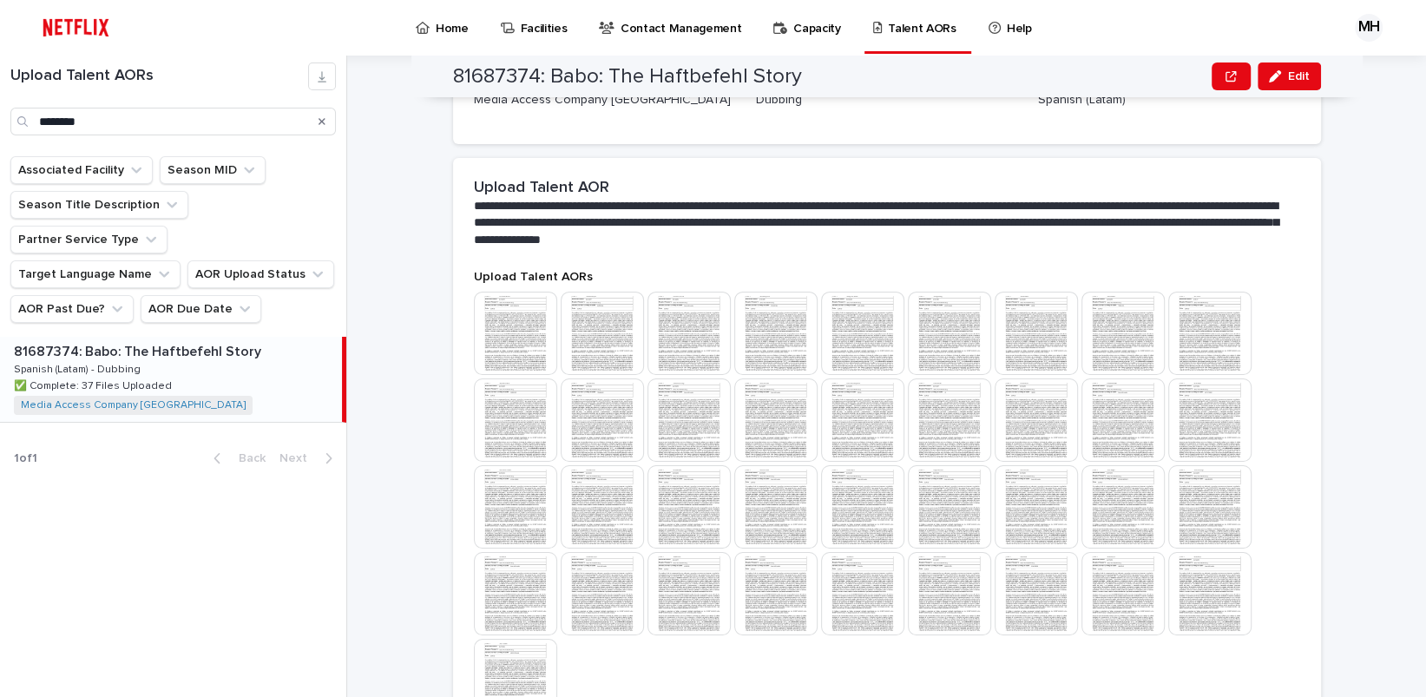
scroll to position [0, 0]
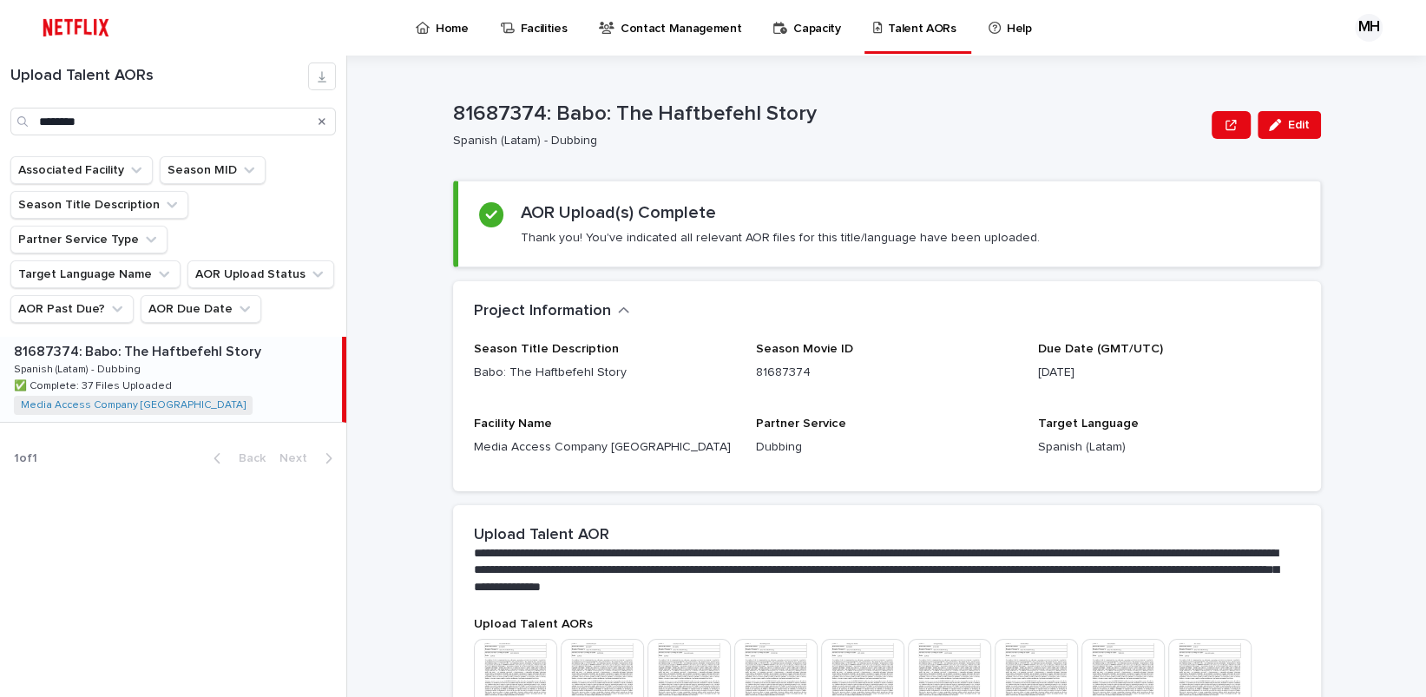
click at [317, 118] on div "Search" at bounding box center [322, 122] width 28 height 28
click at [319, 121] on icon "Search" at bounding box center [321, 121] width 7 height 10
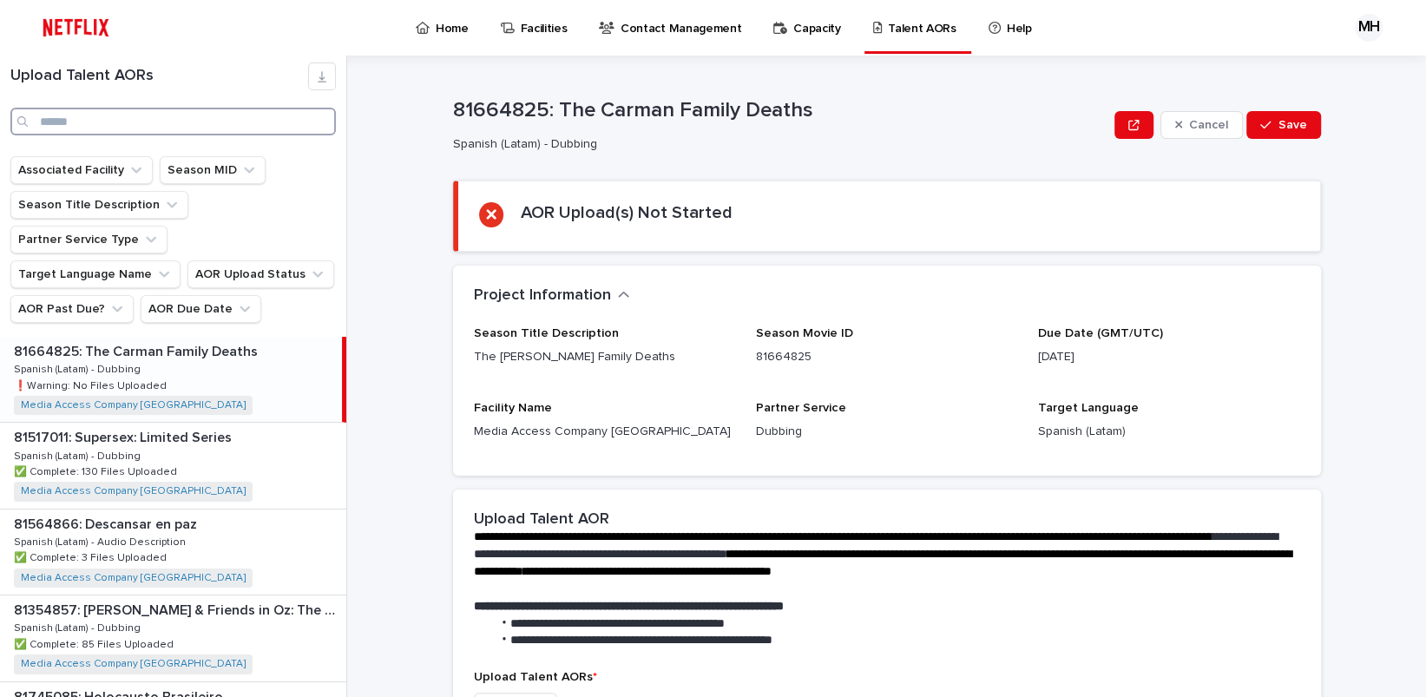
click at [140, 128] on input "Search" at bounding box center [172, 122] width 325 height 28
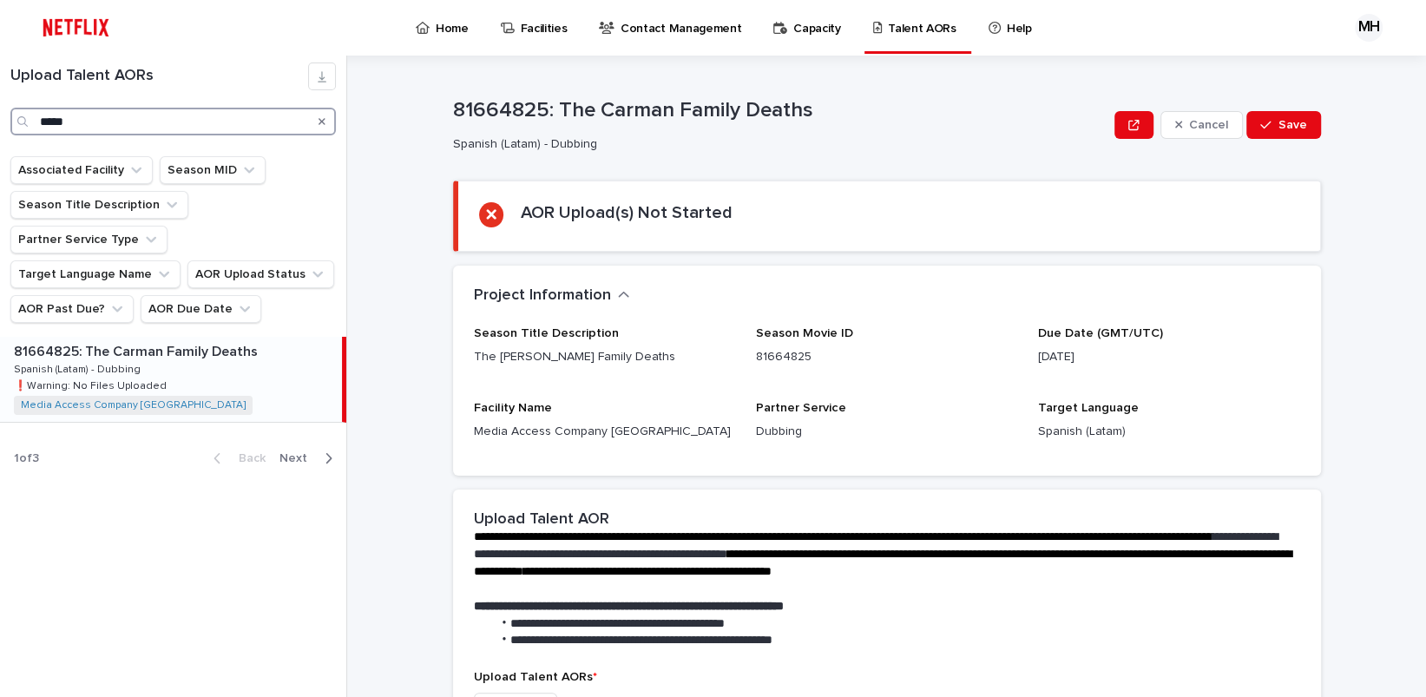
type input "*****"
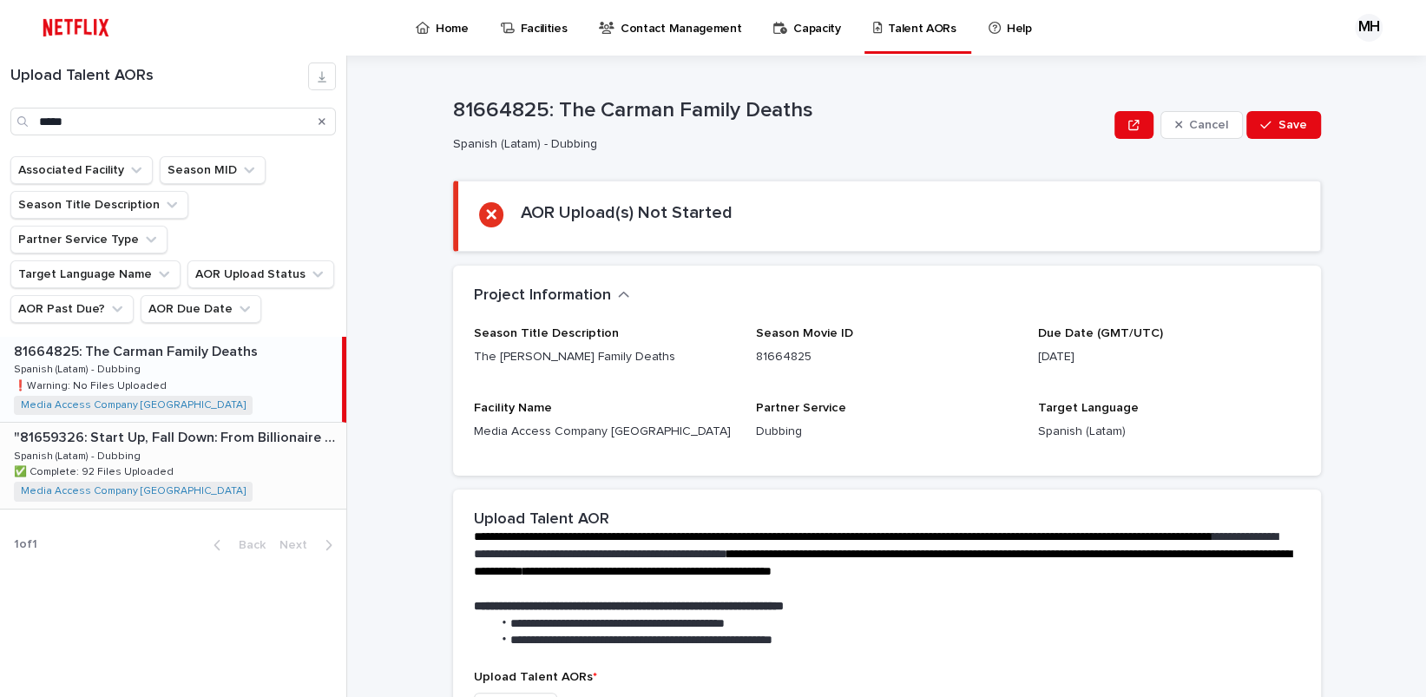
click at [177, 423] on div ""81659326: Start Up, Fall Down: From Billionaire to Convict: Limited Series" "8…" at bounding box center [173, 465] width 346 height 85
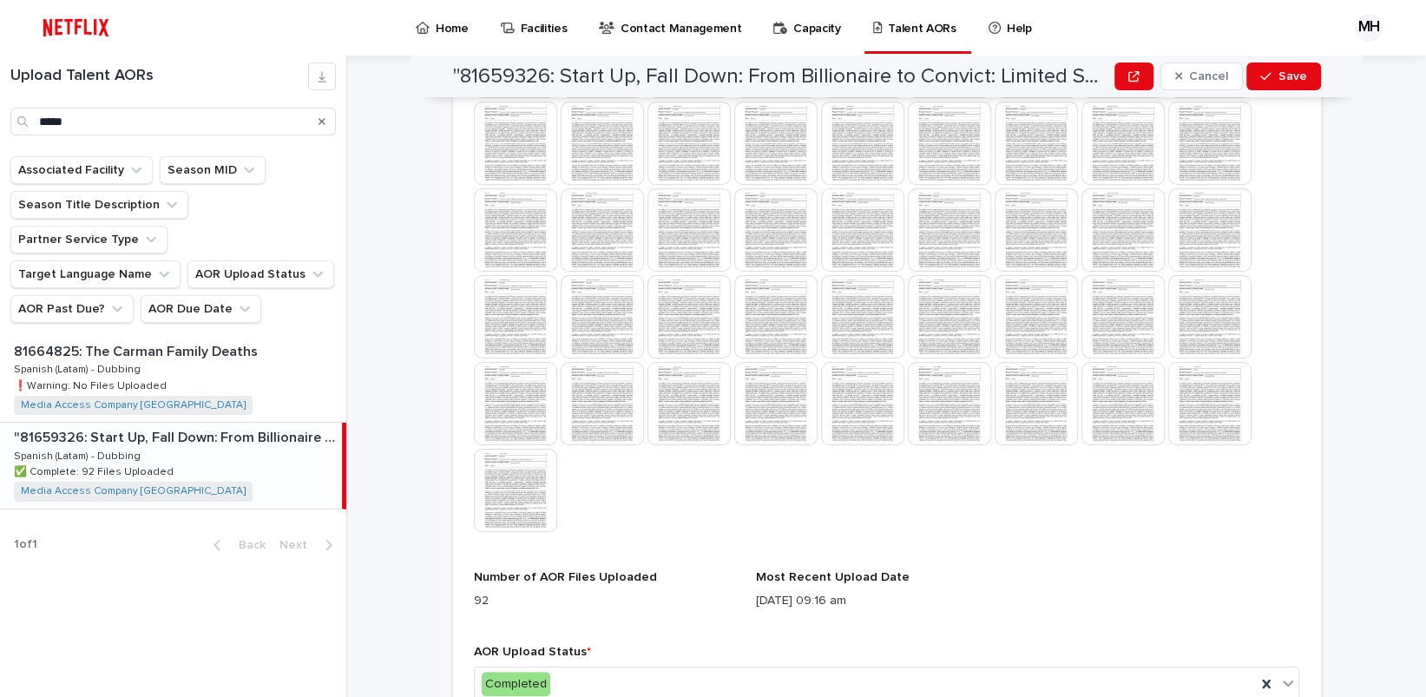
scroll to position [753, 0]
